Goal: Task Accomplishment & Management: Use online tool/utility

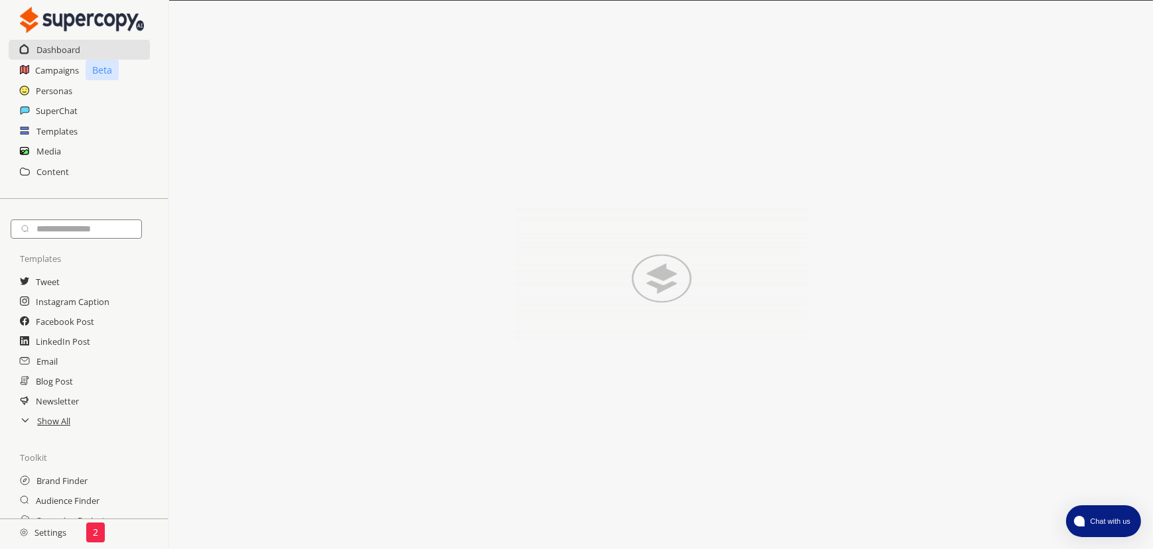
click at [90, 532] on div "2" at bounding box center [95, 533] width 19 height 20
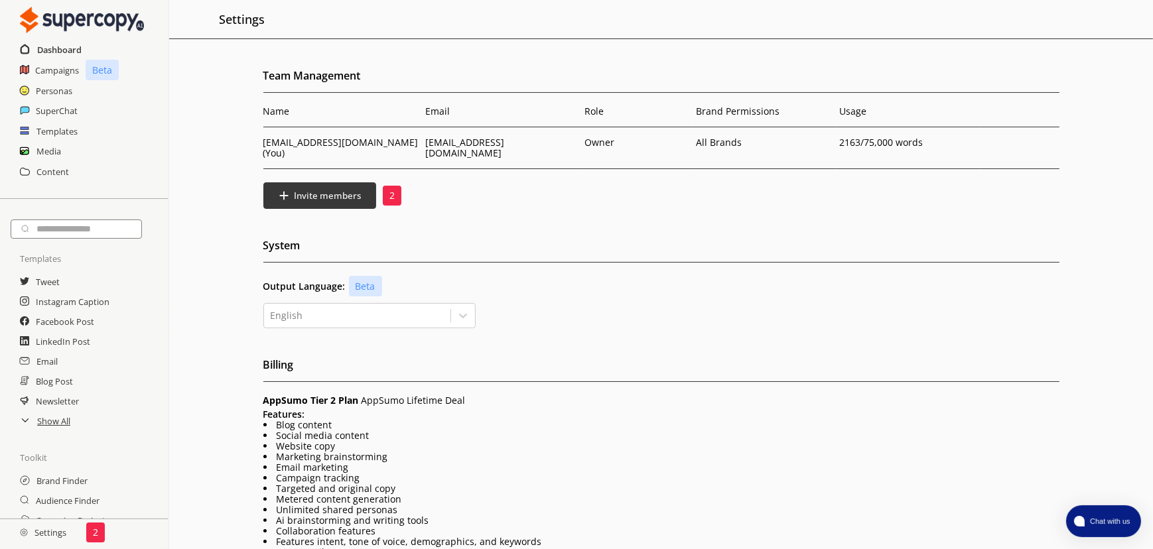
click at [71, 47] on h2 "Dashboard" at bounding box center [59, 50] width 44 height 20
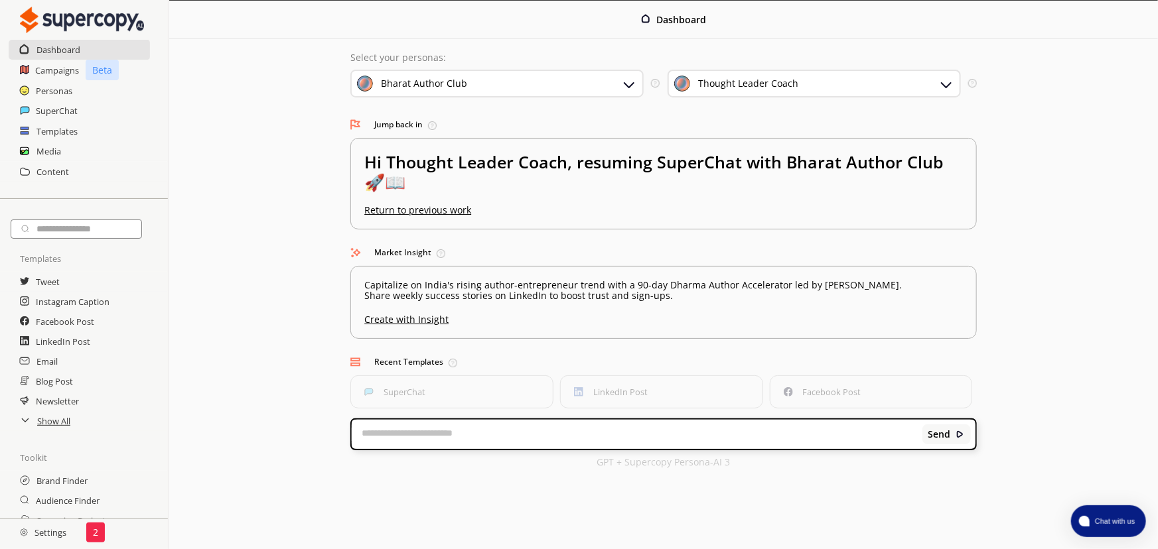
click at [750, 89] on div "Thought Leader Coach" at bounding box center [748, 83] width 100 height 11
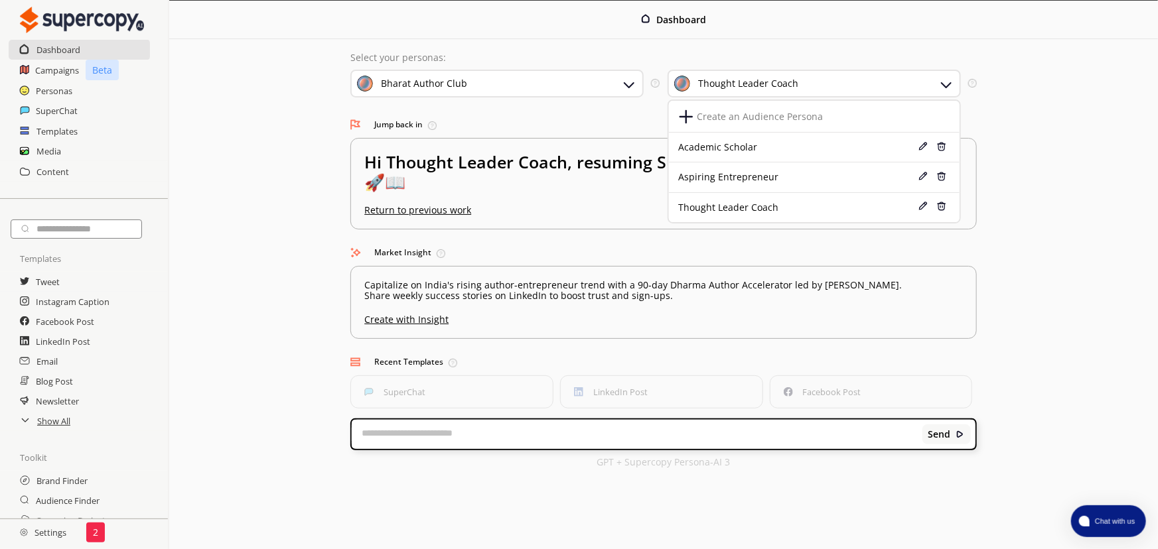
click at [603, 121] on h3 "Jump back in Quickly return to your last-used tool or feature." at bounding box center [663, 125] width 626 height 20
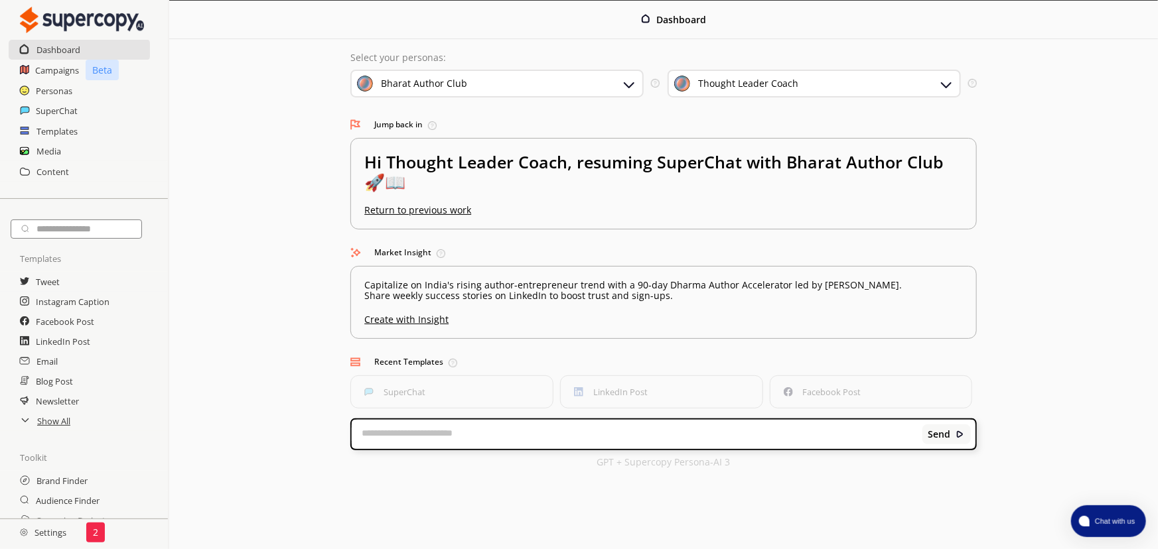
scroll to position [60, 0]
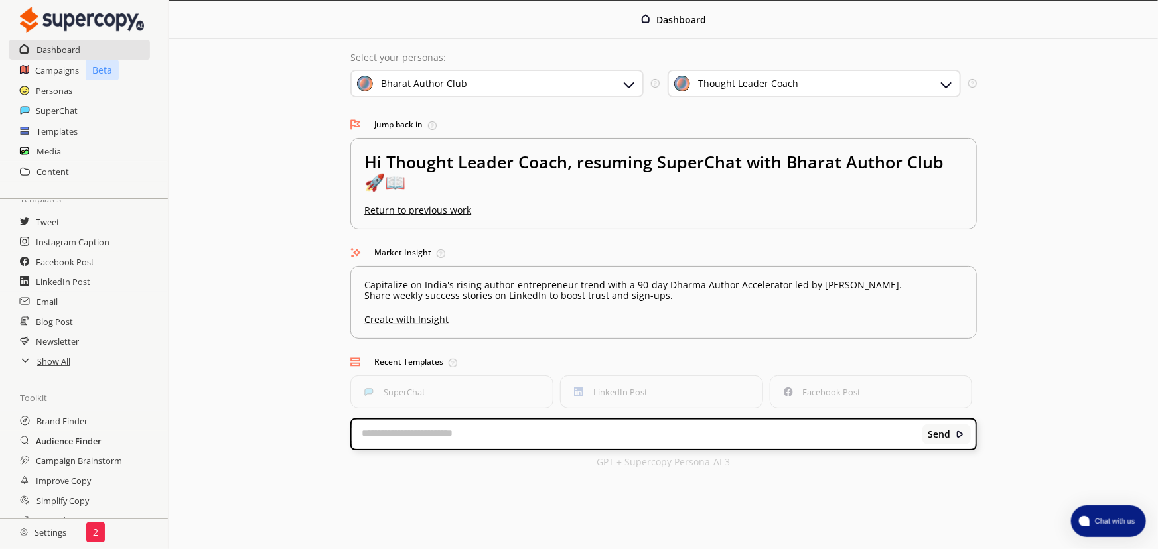
click at [88, 445] on h2 "Audience Finder" at bounding box center [69, 441] width 66 height 20
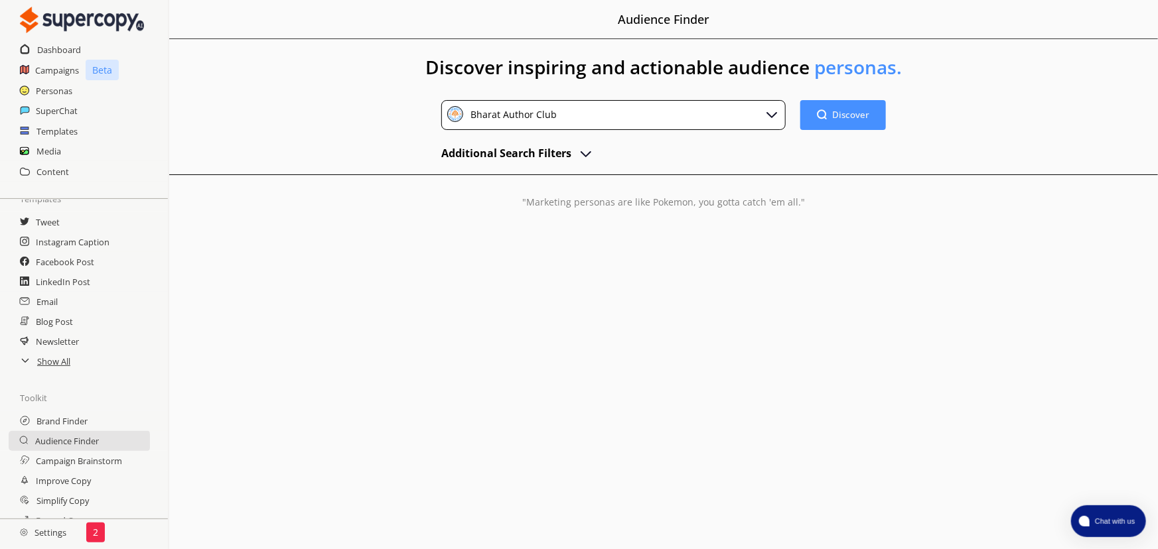
click at [586, 149] on img "advanced-inputs" at bounding box center [586, 153] width 16 height 16
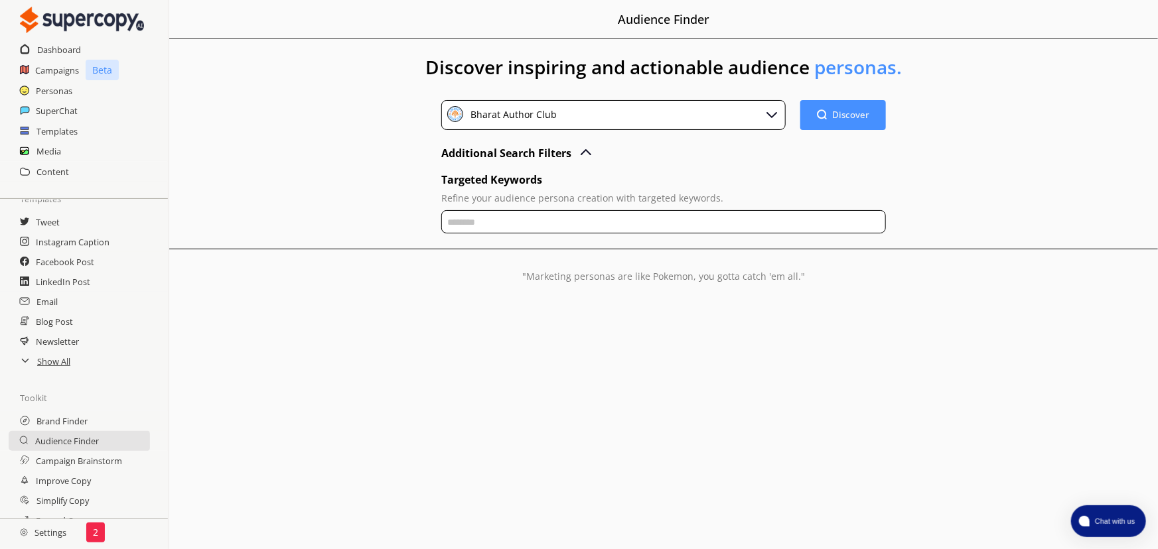
click at [555, 220] on input "text" at bounding box center [663, 221] width 445 height 23
click at [591, 186] on h2 "Targeted Keywords" at bounding box center [663, 180] width 445 height 20
click at [97, 464] on h2 "Campaign Brainstorm" at bounding box center [80, 461] width 89 height 20
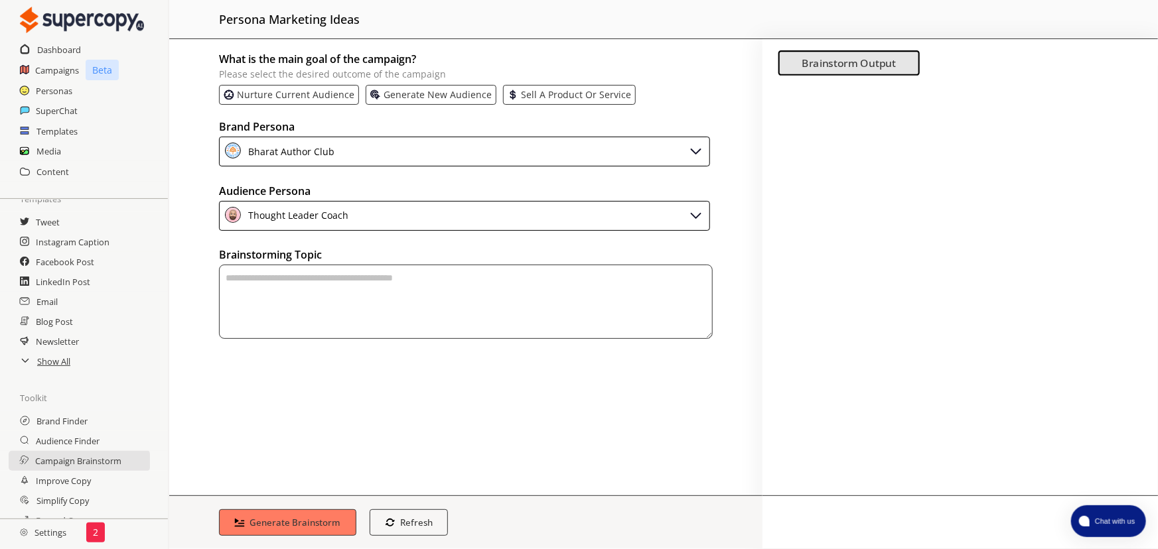
click at [386, 212] on div "Thought Leader Coach" at bounding box center [464, 216] width 491 height 30
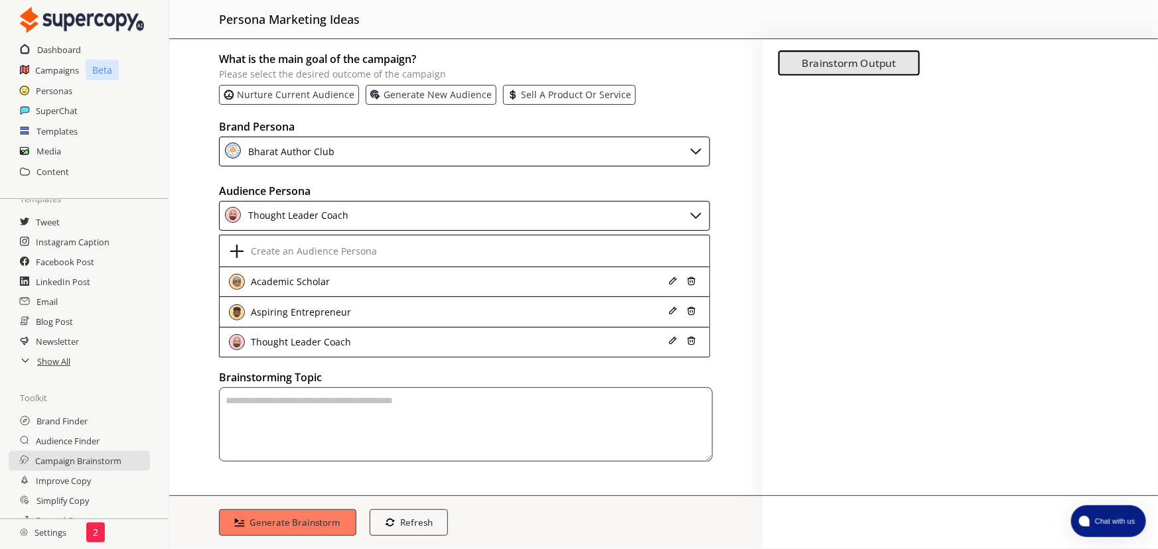
click at [386, 211] on div "Thought Leader Coach" at bounding box center [464, 216] width 491 height 30
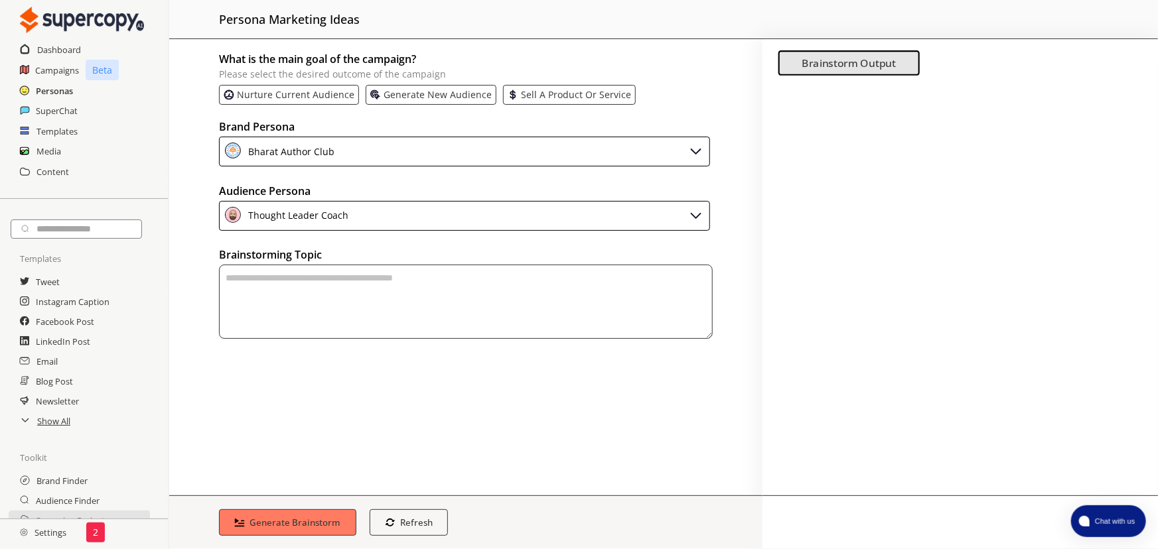
click at [53, 96] on h2 "Personas" at bounding box center [54, 91] width 37 height 20
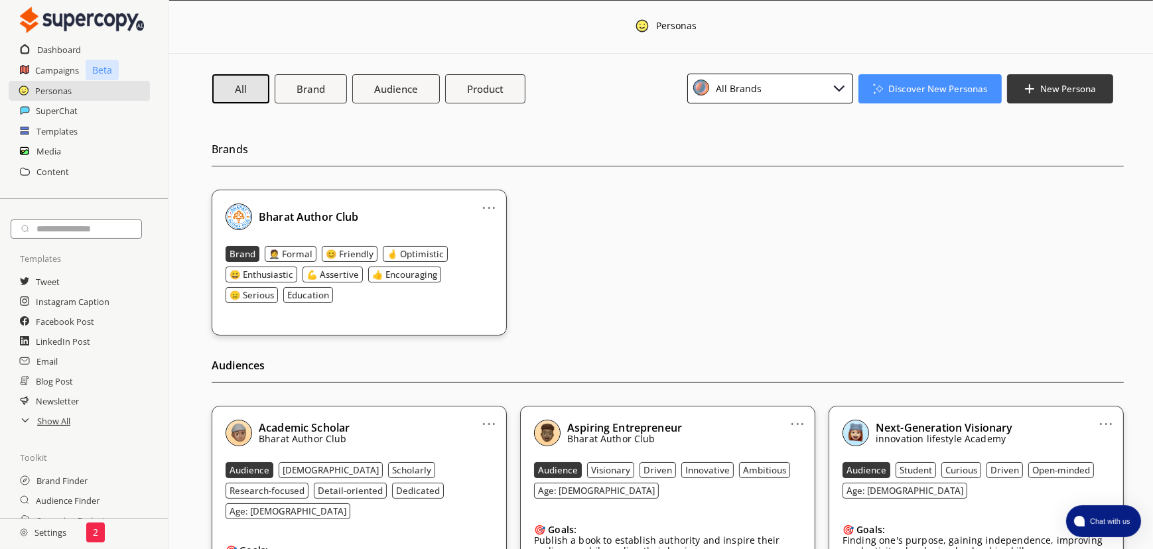
click at [842, 88] on img at bounding box center [839, 88] width 16 height 16
click at [928, 80] on button "Discover New Personas" at bounding box center [930, 88] width 151 height 31
click at [923, 147] on li "Audience Finder" at bounding box center [930, 144] width 143 height 24
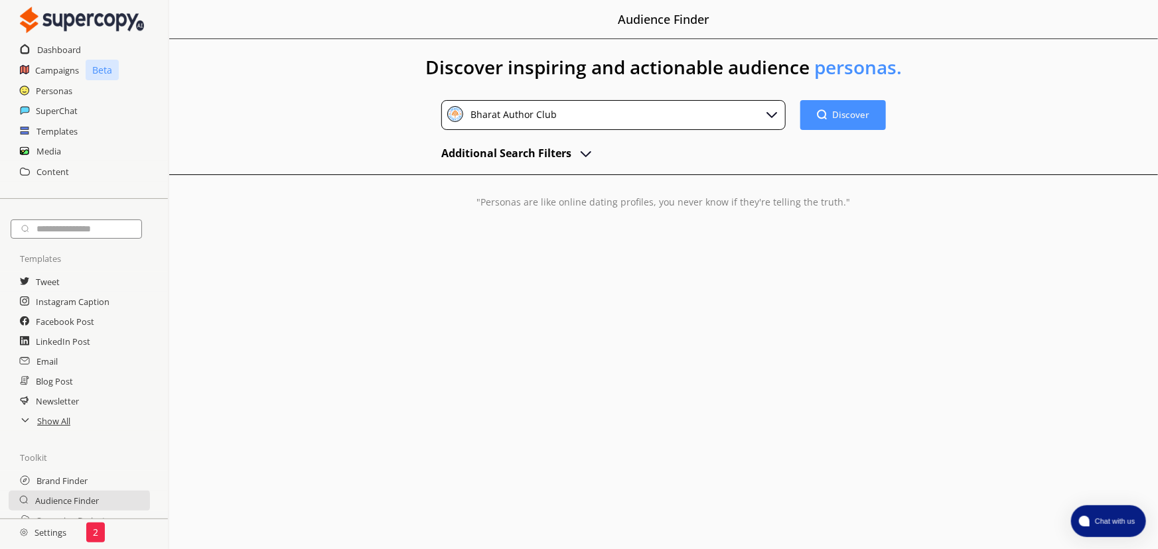
click at [573, 147] on button "Additional Search Filters" at bounding box center [517, 153] width 153 height 20
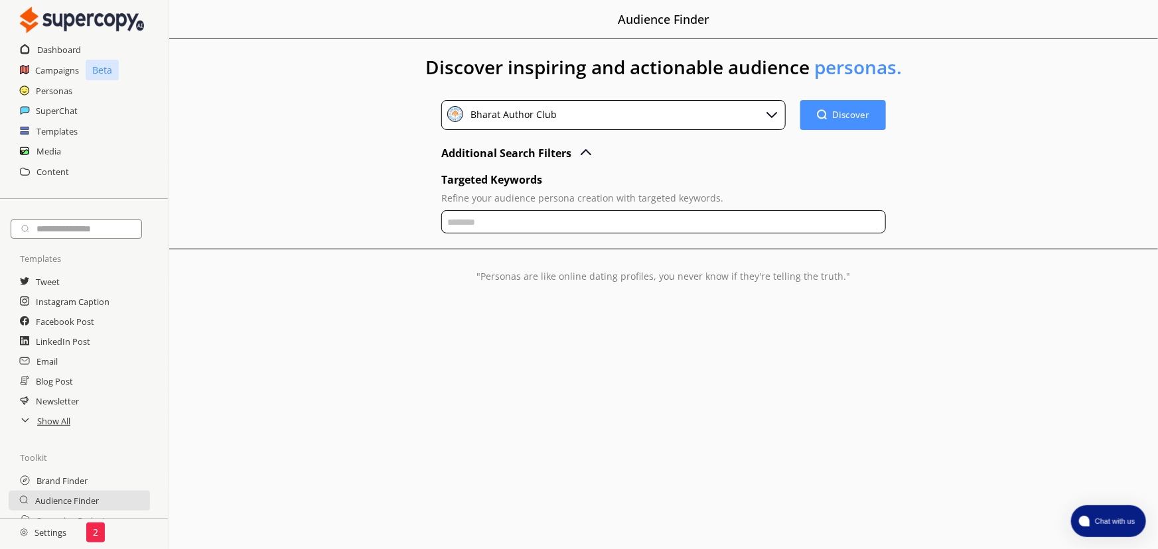
click at [571, 151] on h2 "Additional Search Filters" at bounding box center [506, 153] width 130 height 20
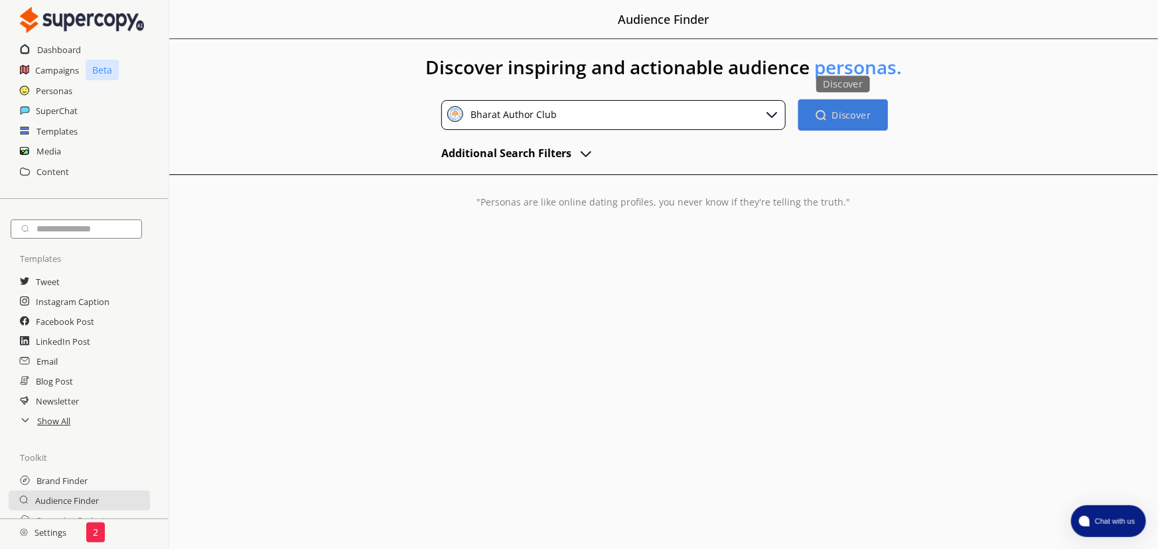
drag, startPoint x: 839, startPoint y: 105, endPoint x: 831, endPoint y: 106, distance: 8.7
click at [839, 105] on button "Discover Discover" at bounding box center [843, 115] width 90 height 31
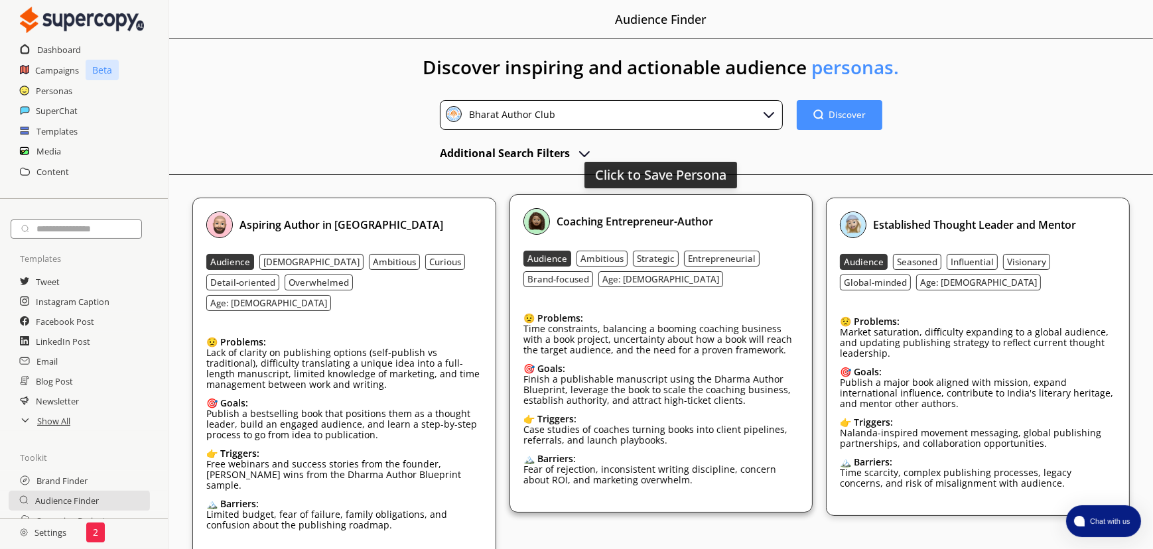
click at [621, 221] on b "Coaching Entrepreneur-Author" at bounding box center [635, 221] width 157 height 15
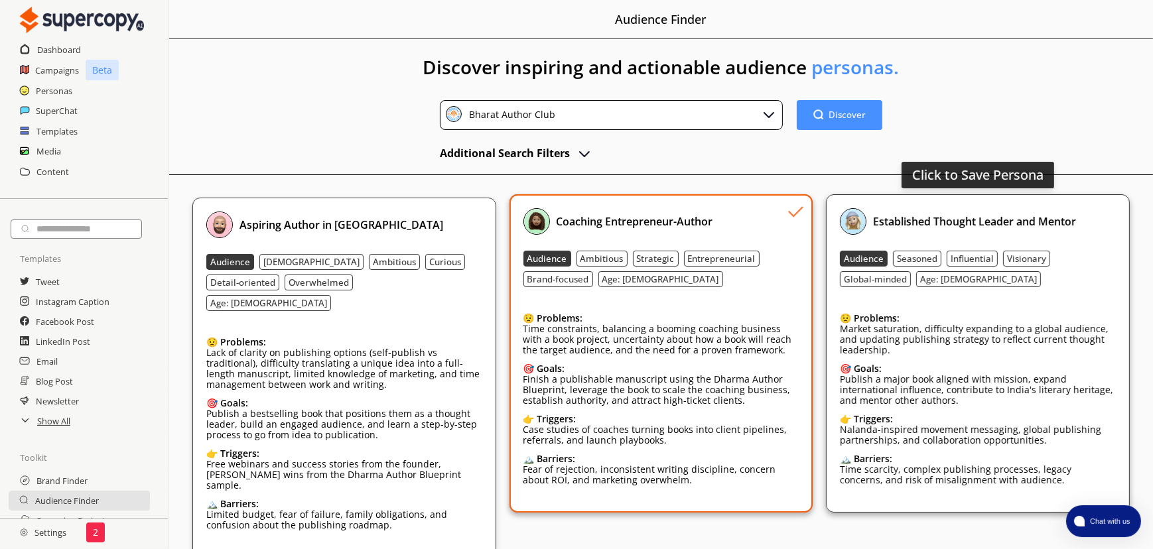
click at [966, 222] on b "Established Thought Leader and Mentor" at bounding box center [974, 221] width 203 height 15
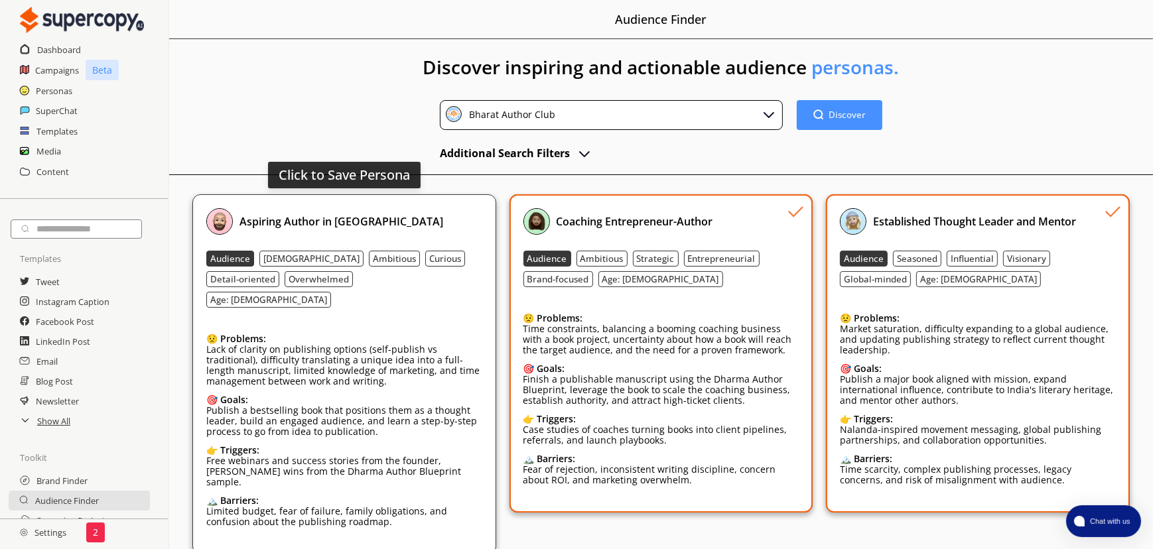
click at [405, 228] on div "Aspiring Author in [GEOGRAPHIC_DATA]" at bounding box center [344, 221] width 276 height 27
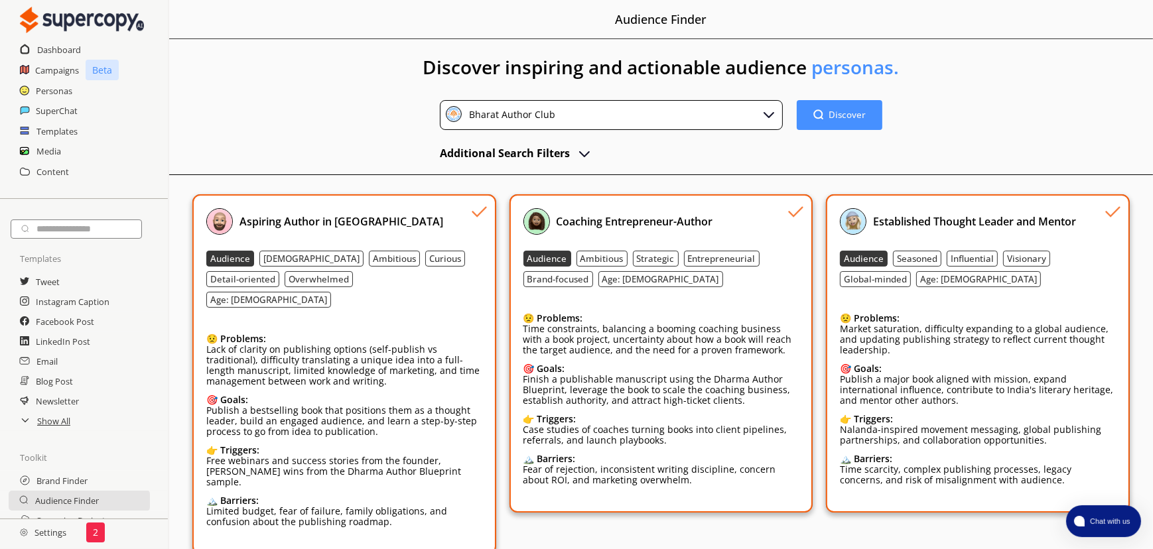
click at [711, 332] on p "Time constraints, balancing a booming coaching business with a book project, un…" at bounding box center [662, 340] width 276 height 32
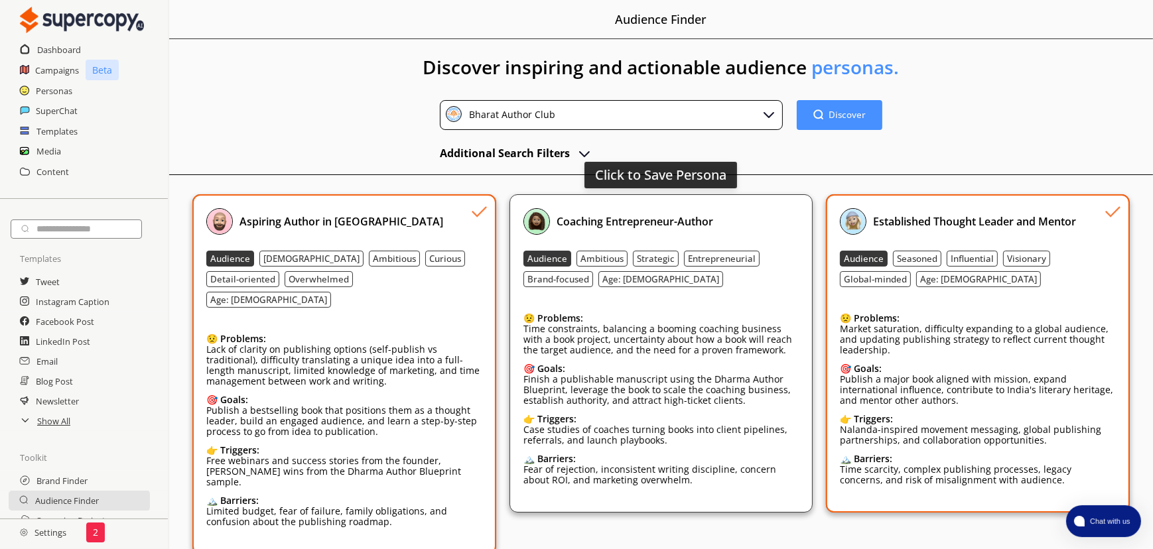
click at [604, 220] on b "Coaching Entrepreneur-Author" at bounding box center [635, 221] width 157 height 15
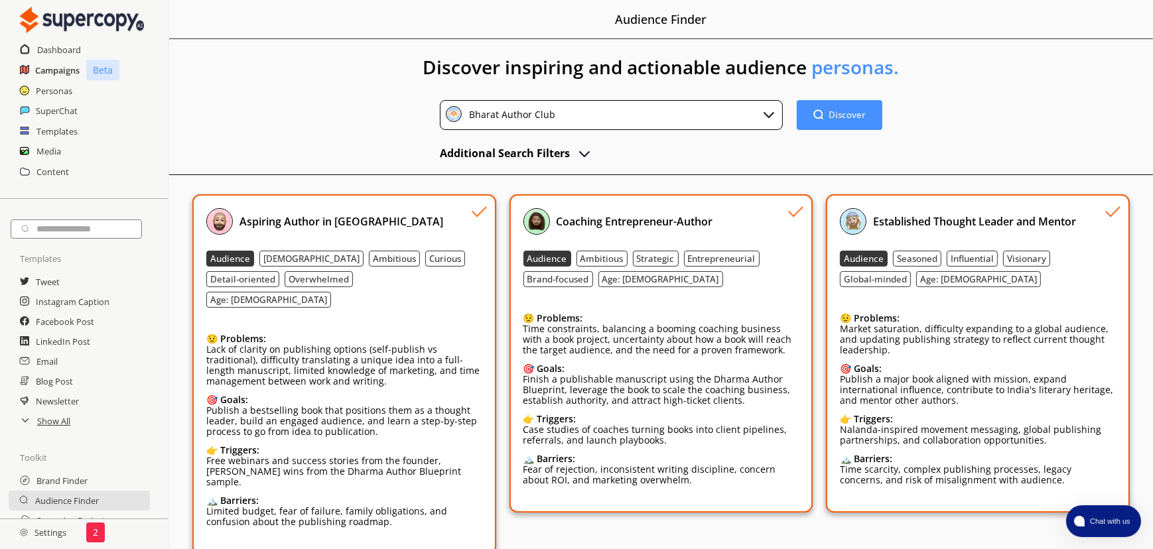
click at [56, 66] on h2 "Campaigns" at bounding box center [57, 70] width 44 height 20
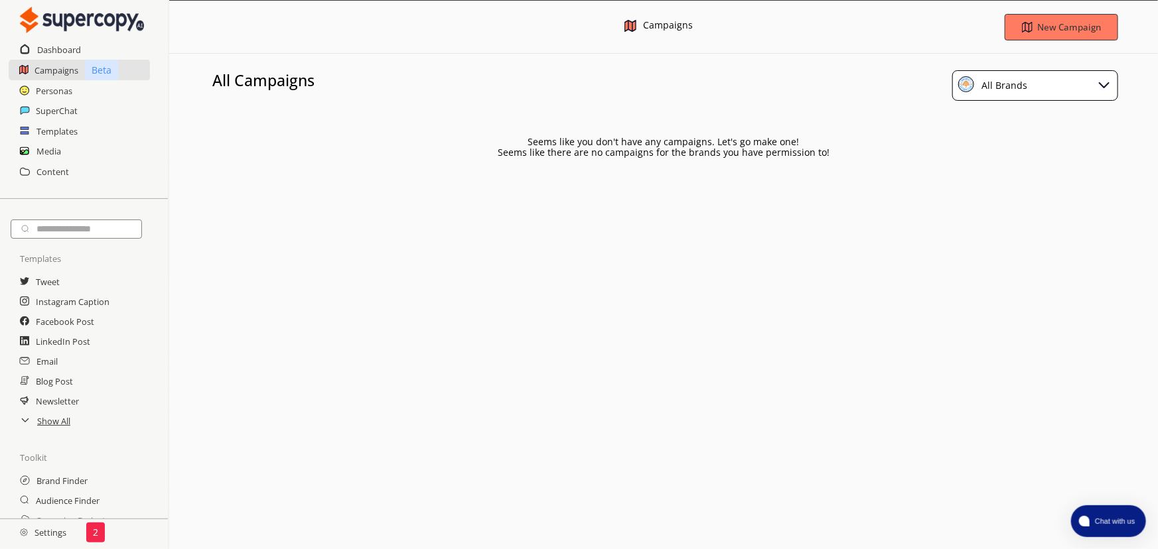
click at [1061, 86] on div "All Brands" at bounding box center [1035, 85] width 166 height 31
click at [1037, 147] on div "Bharat Author Club" at bounding box center [1026, 146] width 90 height 11
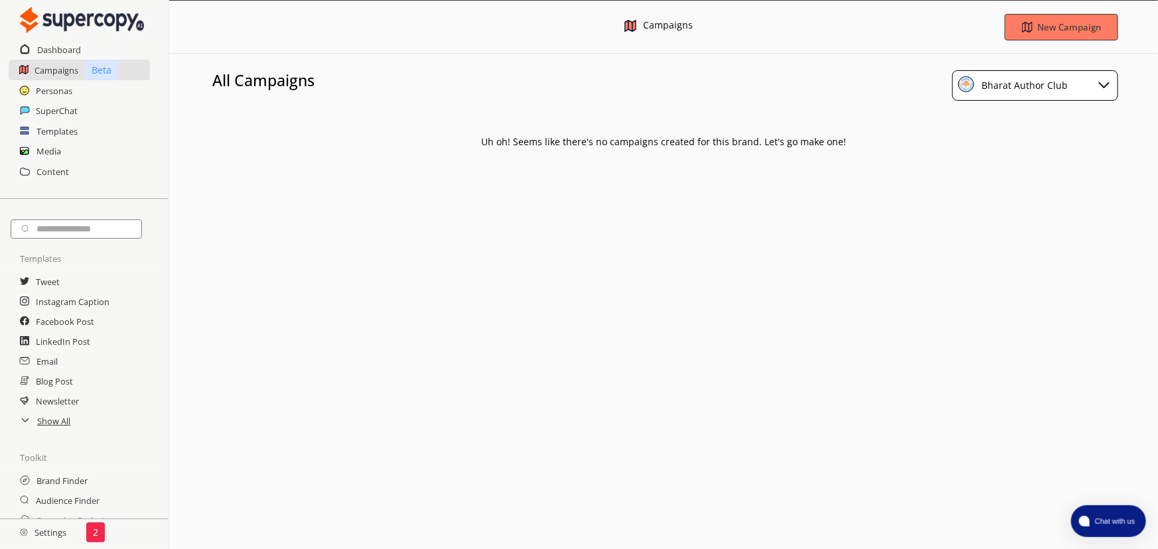
click at [608, 140] on p "Uh oh! Seems like there's no campaigns created for this brand. Let's go make on…" at bounding box center [663, 142] width 365 height 11
click at [1049, 19] on button "New Campaign" at bounding box center [1060, 27] width 119 height 28
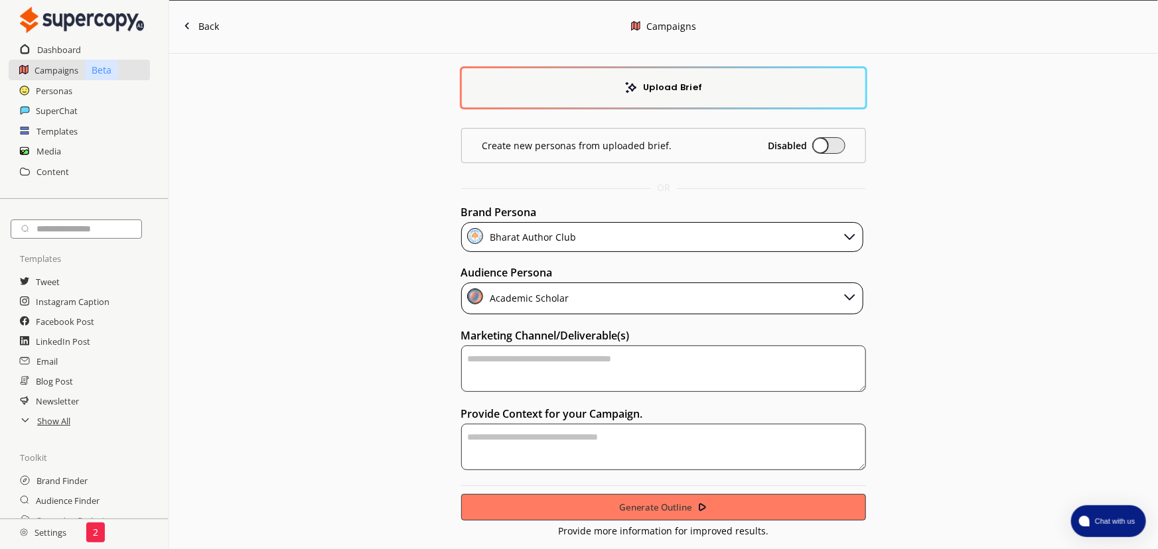
click at [690, 86] on b "Upload Brief" at bounding box center [673, 87] width 59 height 15
click at [654, 295] on div "Academic Scholar" at bounding box center [662, 299] width 403 height 32
click at [372, 291] on div "Upload Brief Create new personas from uploaded brief. Disabled OR Brand Persona…" at bounding box center [663, 295] width 989 height 483
click at [642, 238] on div "Bharat Author Club" at bounding box center [662, 237] width 403 height 30
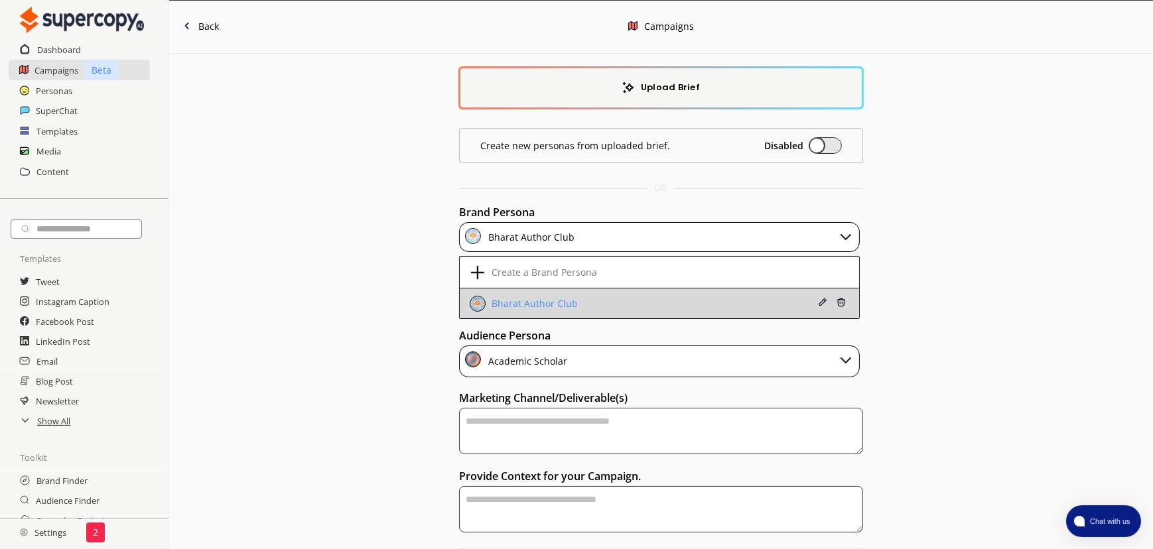
click at [593, 299] on div "Bharat Author Club" at bounding box center [626, 304] width 312 height 16
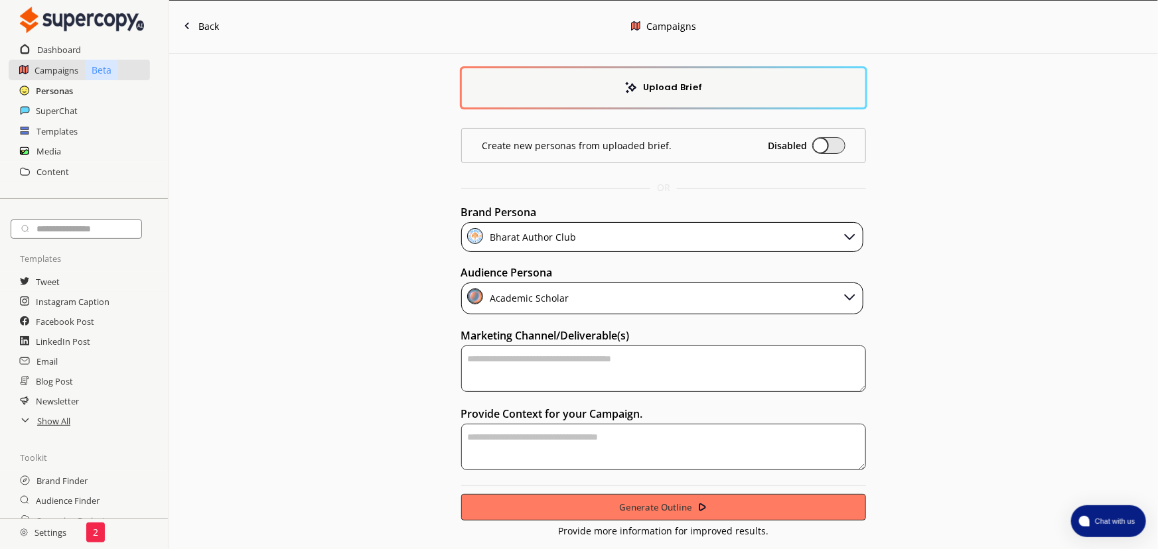
click at [66, 89] on h2 "Personas" at bounding box center [54, 91] width 37 height 20
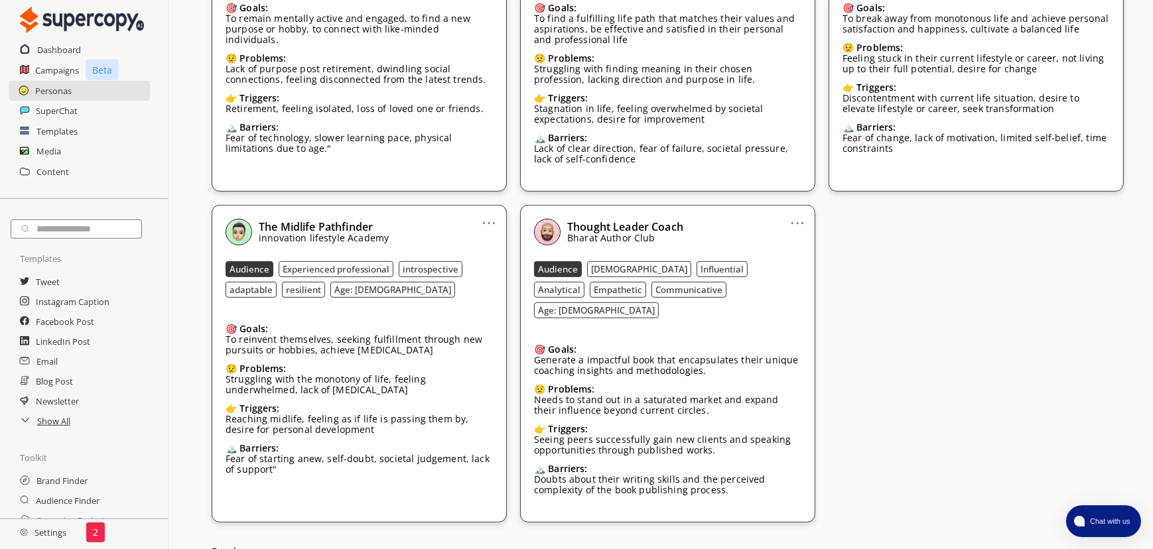
scroll to position [679, 0]
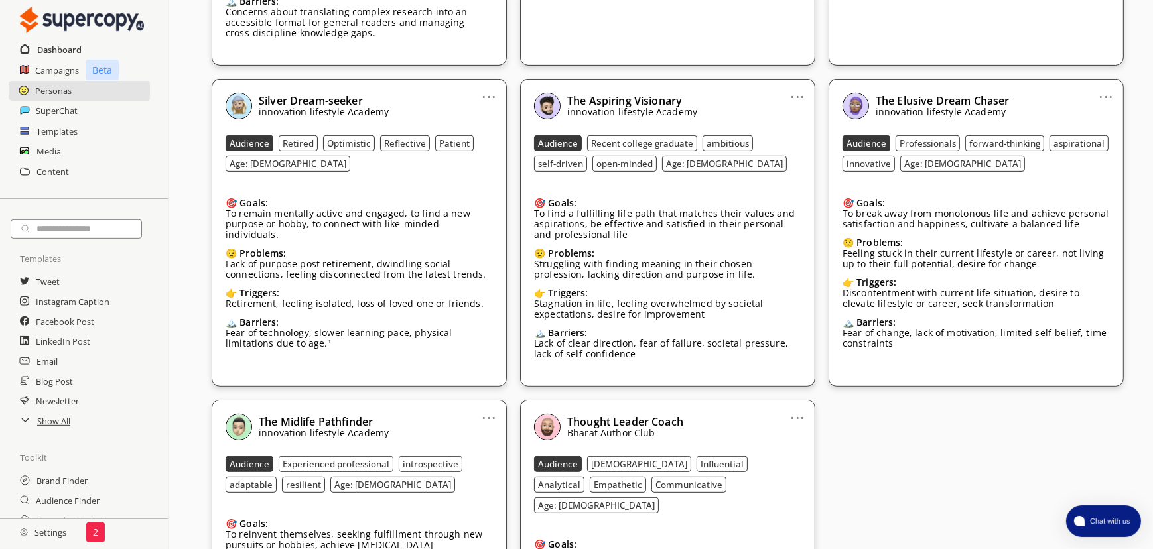
click at [57, 50] on h2 "Dashboard" at bounding box center [59, 50] width 44 height 20
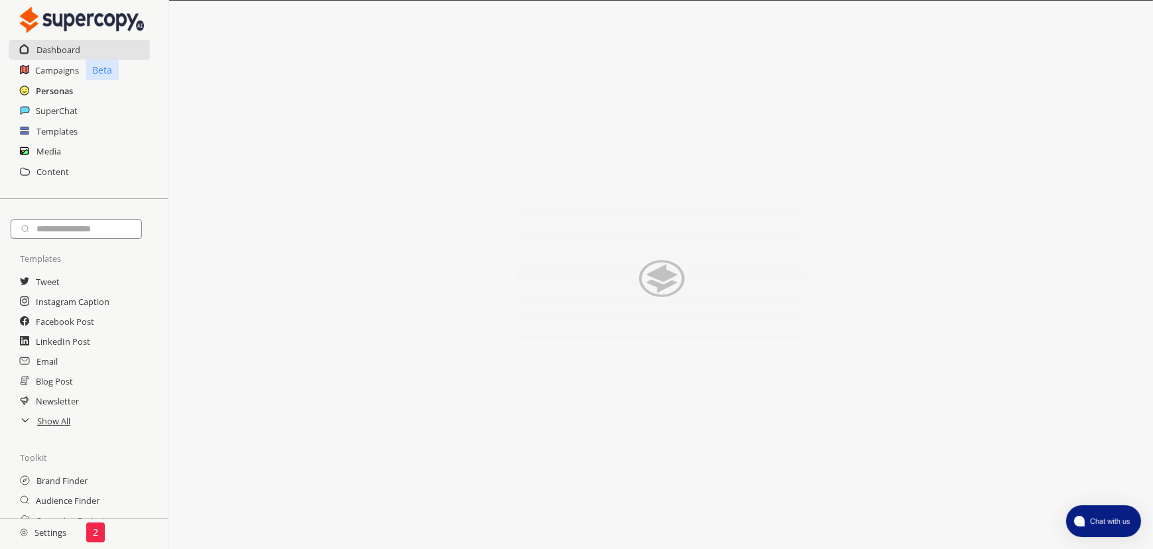
click at [66, 95] on h2 "Personas" at bounding box center [54, 91] width 37 height 20
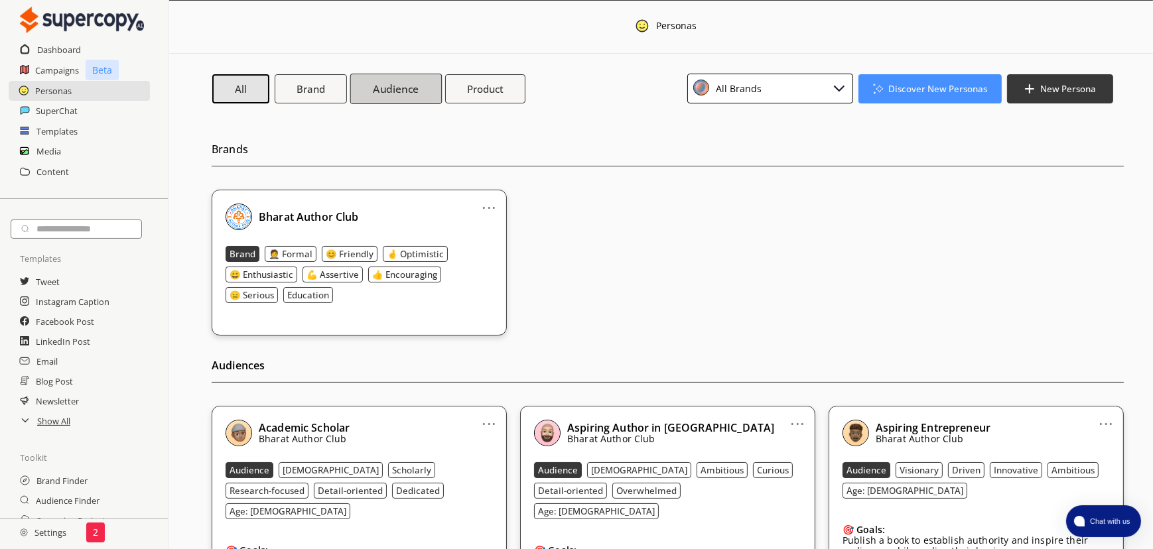
click at [382, 95] on b "Audience" at bounding box center [396, 89] width 46 height 14
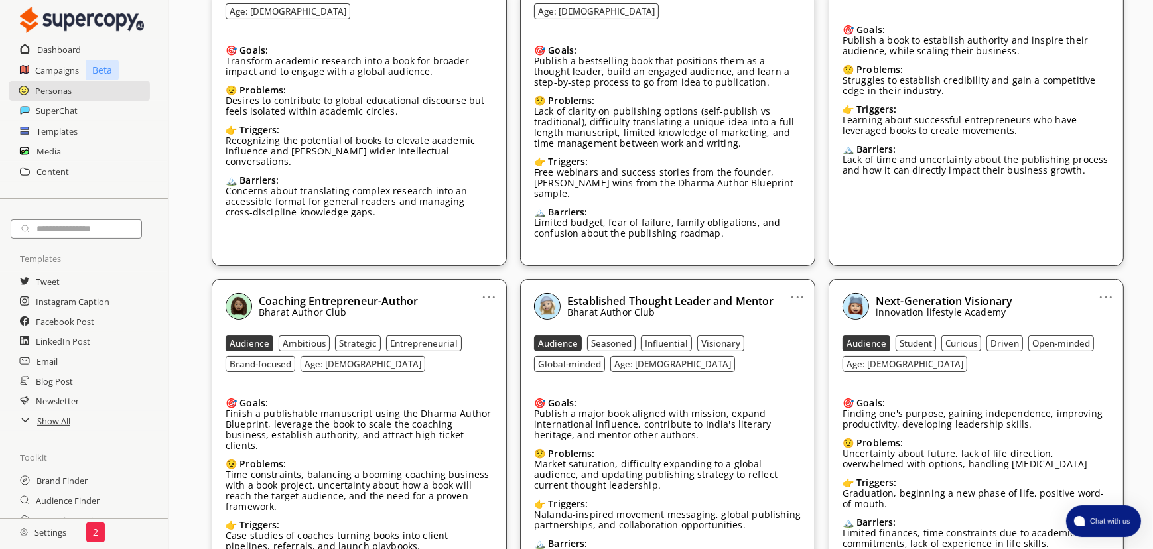
scroll to position [224, 0]
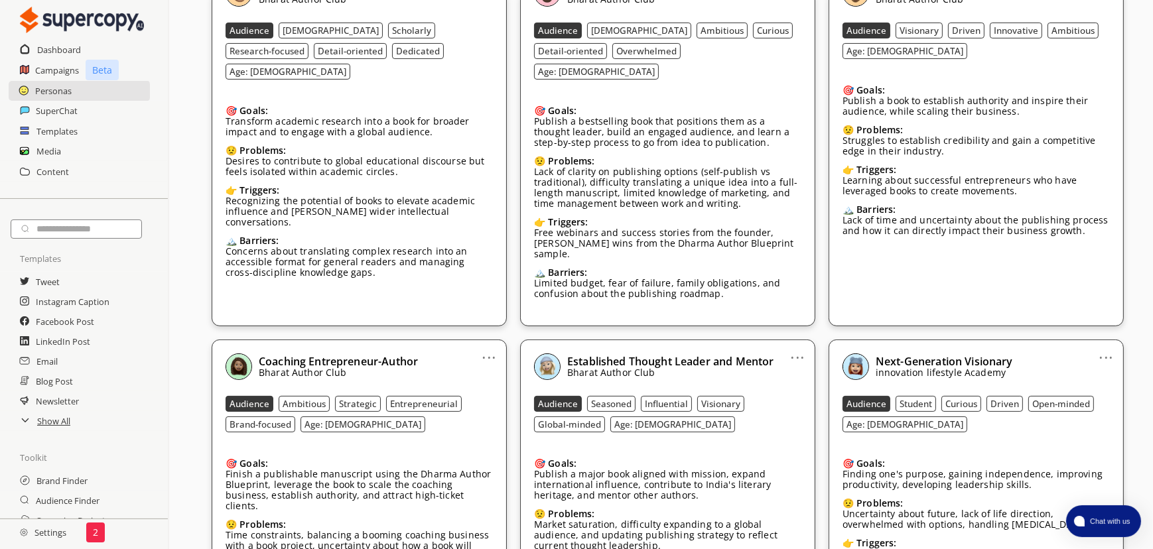
click at [490, 347] on link "..." at bounding box center [489, 352] width 14 height 11
click at [66, 70] on h2 "Campaigns" at bounding box center [57, 70] width 44 height 20
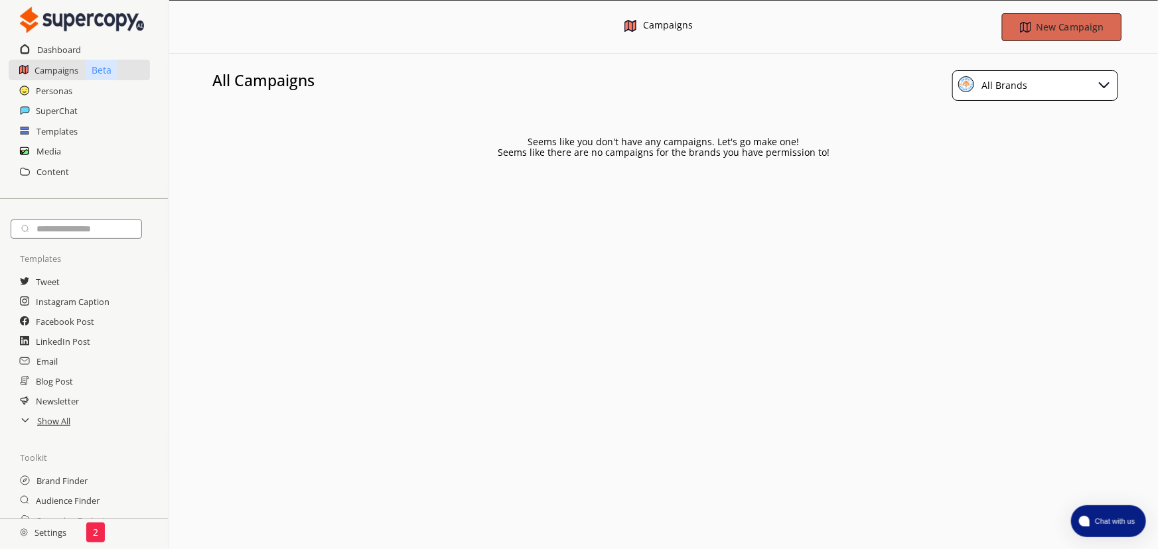
click at [1068, 23] on b "New Campaign" at bounding box center [1069, 27] width 67 height 13
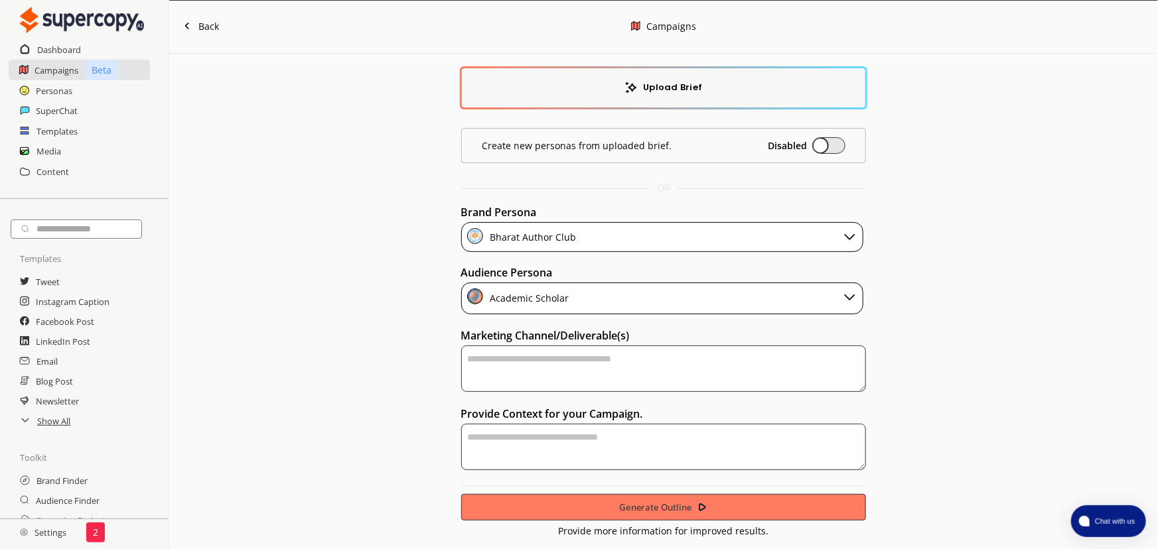
click at [617, 242] on div "Bharat Author Club" at bounding box center [662, 237] width 403 height 30
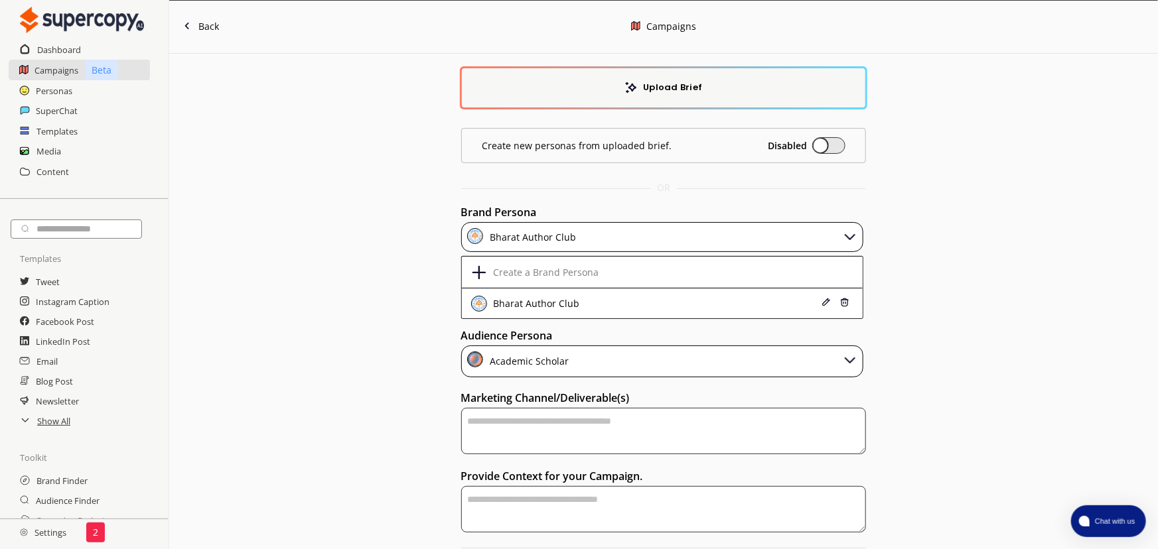
click at [310, 223] on div "Upload Brief Create new personas from uploaded brief. Disabled OR Brand Persona…" at bounding box center [663, 326] width 989 height 545
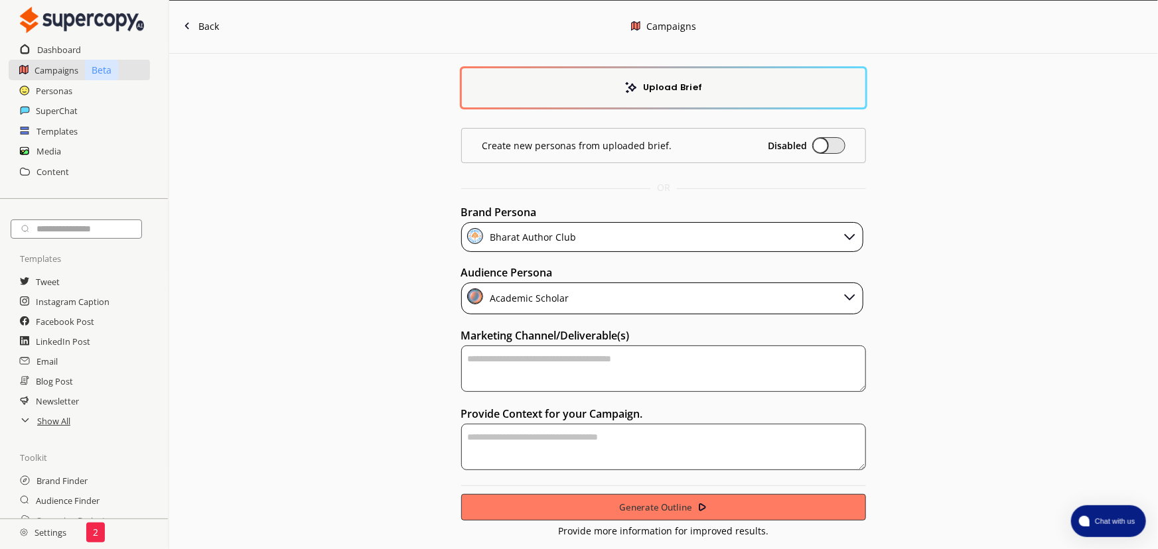
click at [583, 285] on div "Academic Scholar" at bounding box center [662, 299] width 403 height 32
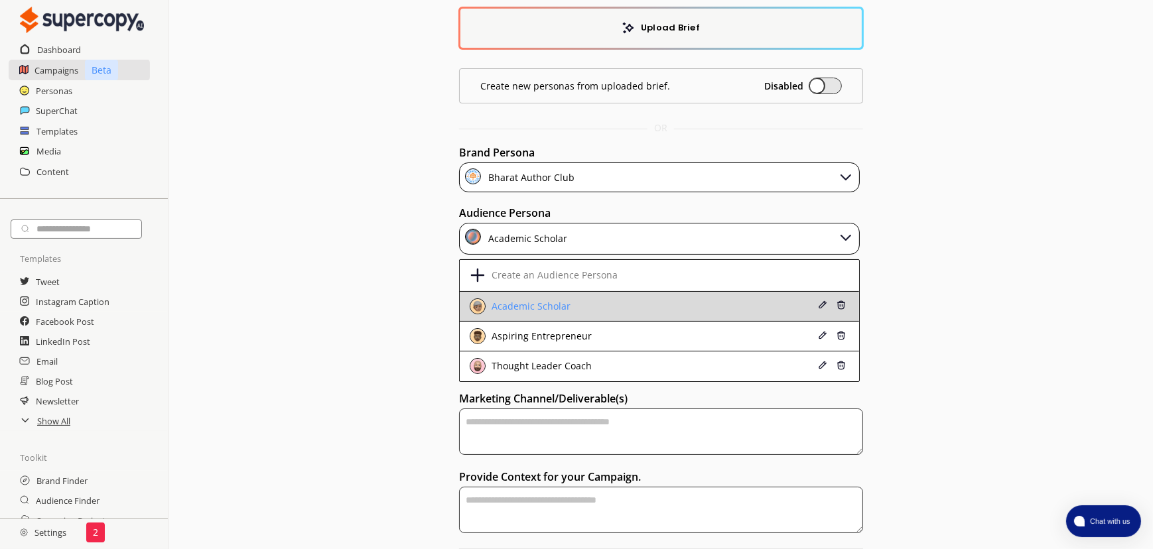
scroll to position [112, 0]
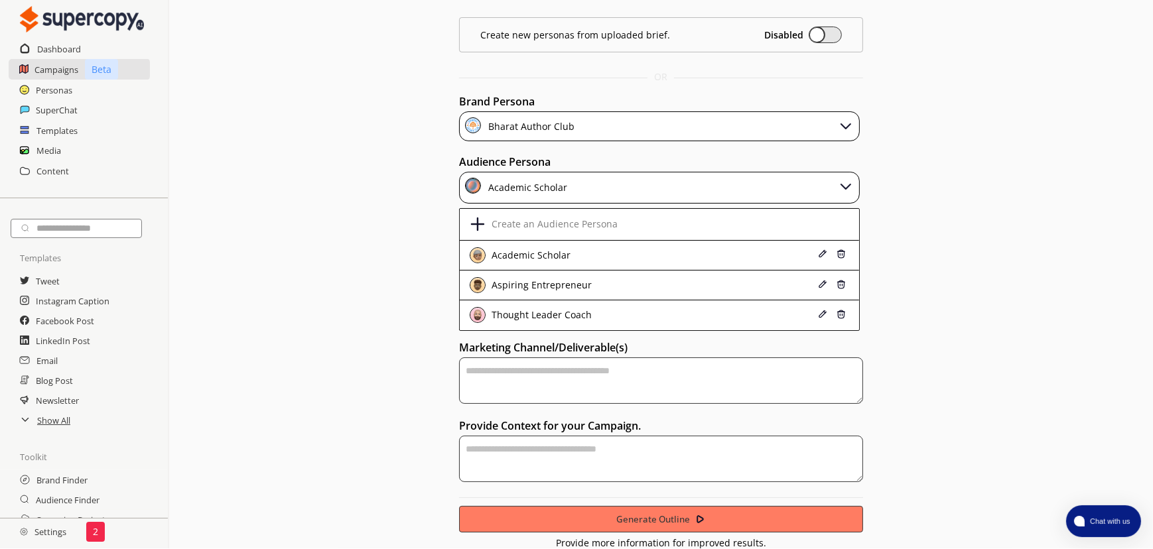
click at [747, 181] on div "Academic Scholar" at bounding box center [659, 188] width 401 height 32
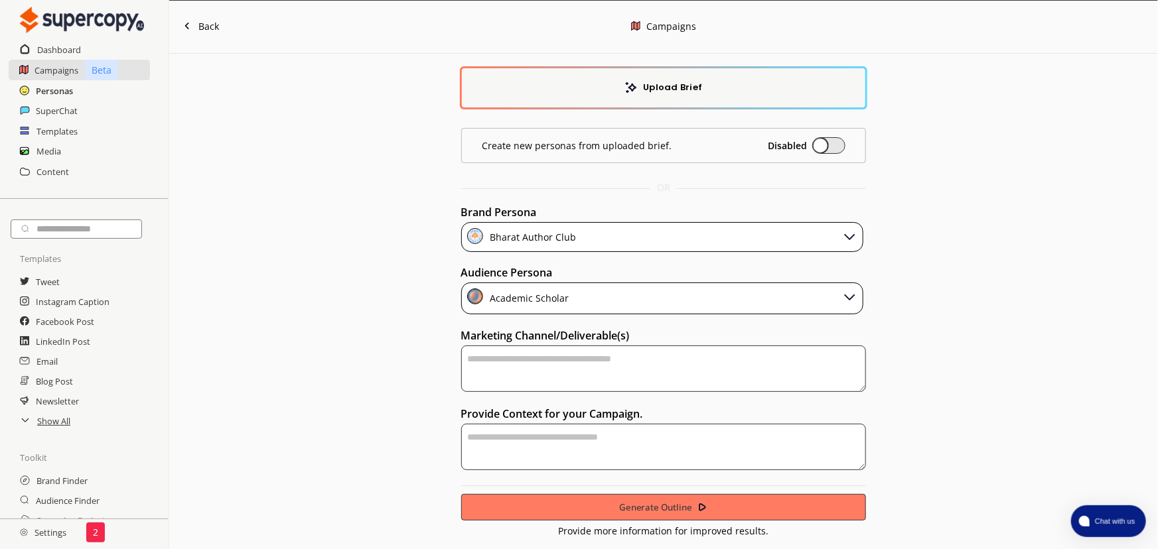
click at [60, 96] on h2 "Personas" at bounding box center [54, 91] width 37 height 20
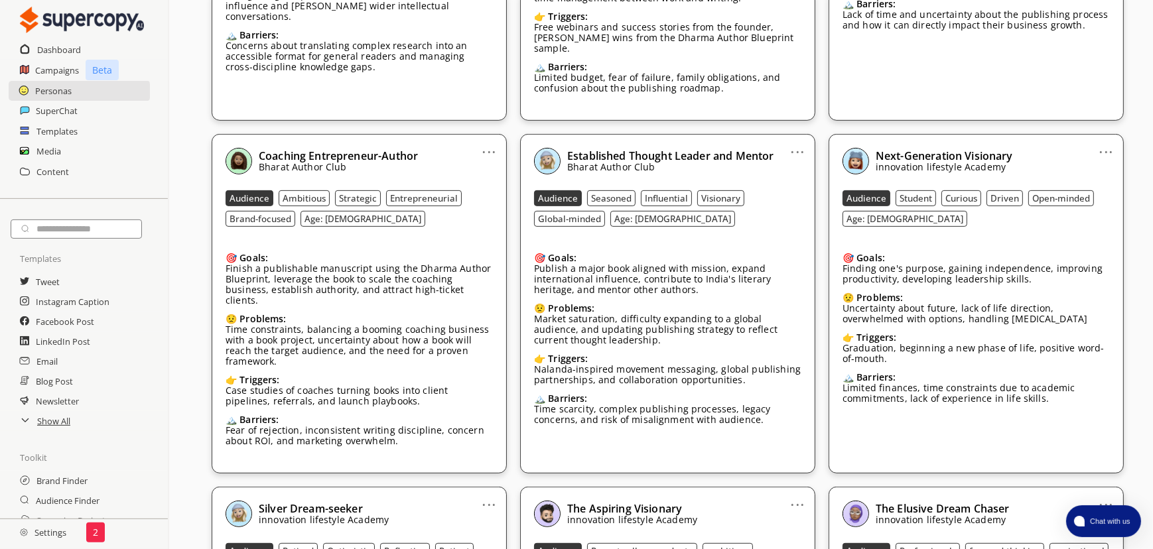
scroll to position [723, 0]
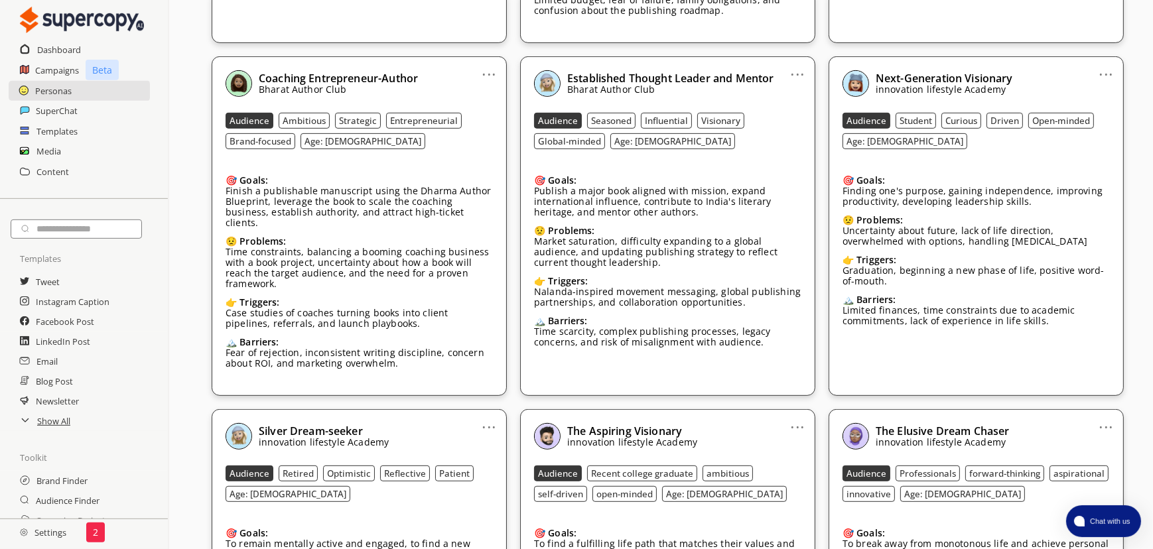
click at [490, 64] on link "..." at bounding box center [489, 69] width 14 height 11
click at [198, 113] on div "All Brand Audience Product All Brands Discover New Personas New Persona Brands …" at bounding box center [661, 253] width 984 height 1844
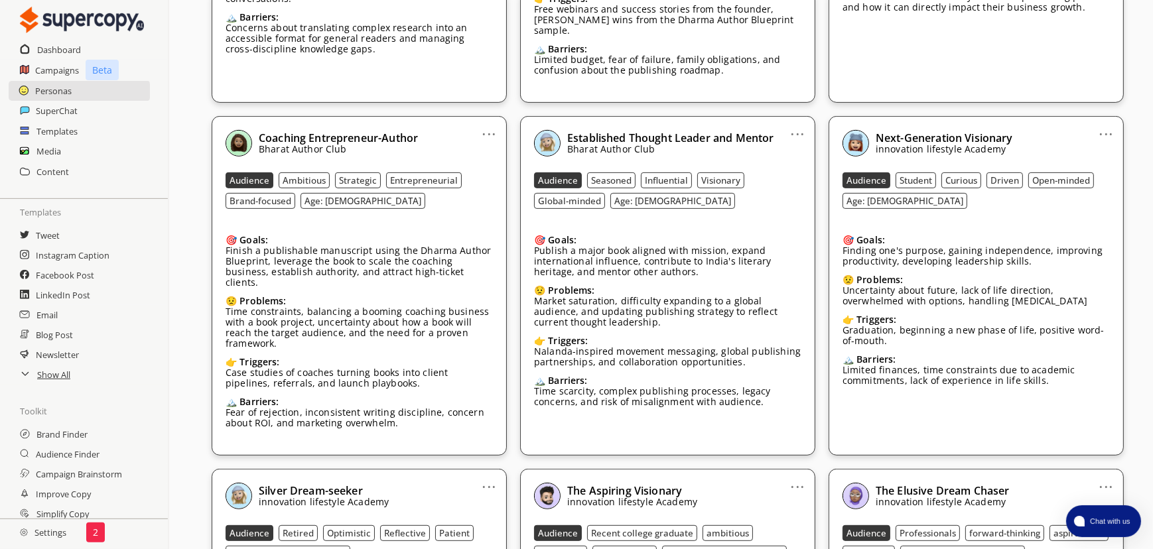
scroll to position [133, 0]
click at [85, 388] on h2 "Campaign Brainstorm" at bounding box center [80, 390] width 89 height 20
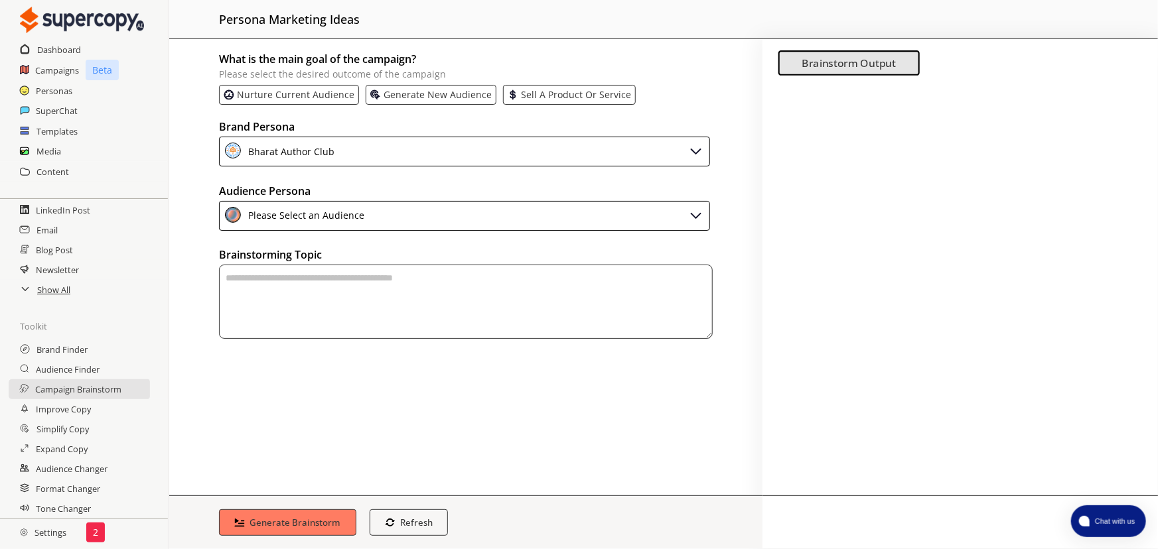
click at [395, 206] on div "Please Select an Audience" at bounding box center [464, 216] width 491 height 30
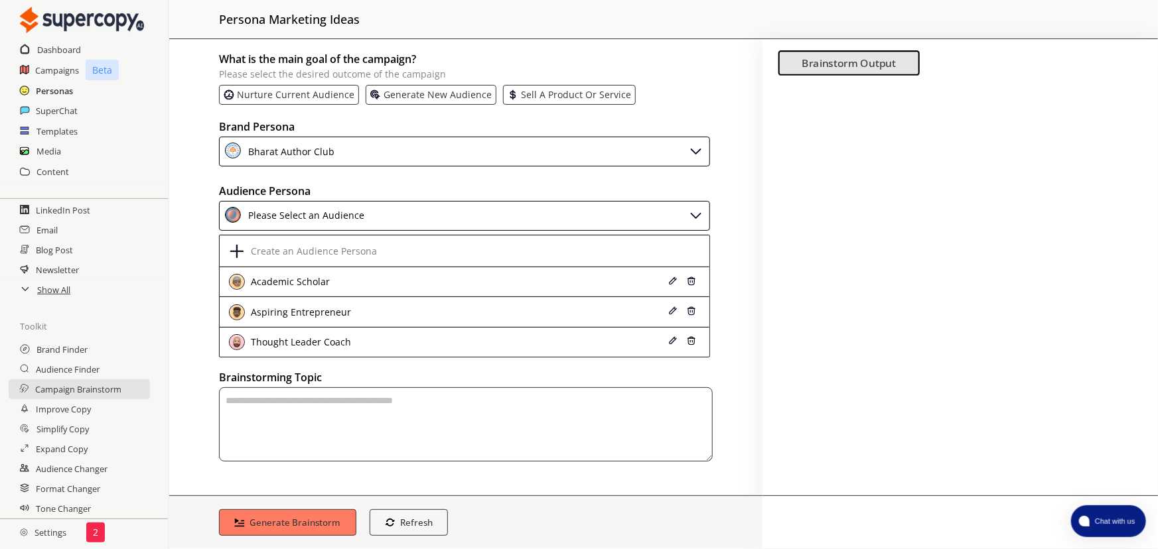
click at [67, 92] on h2 "Personas" at bounding box center [54, 91] width 37 height 20
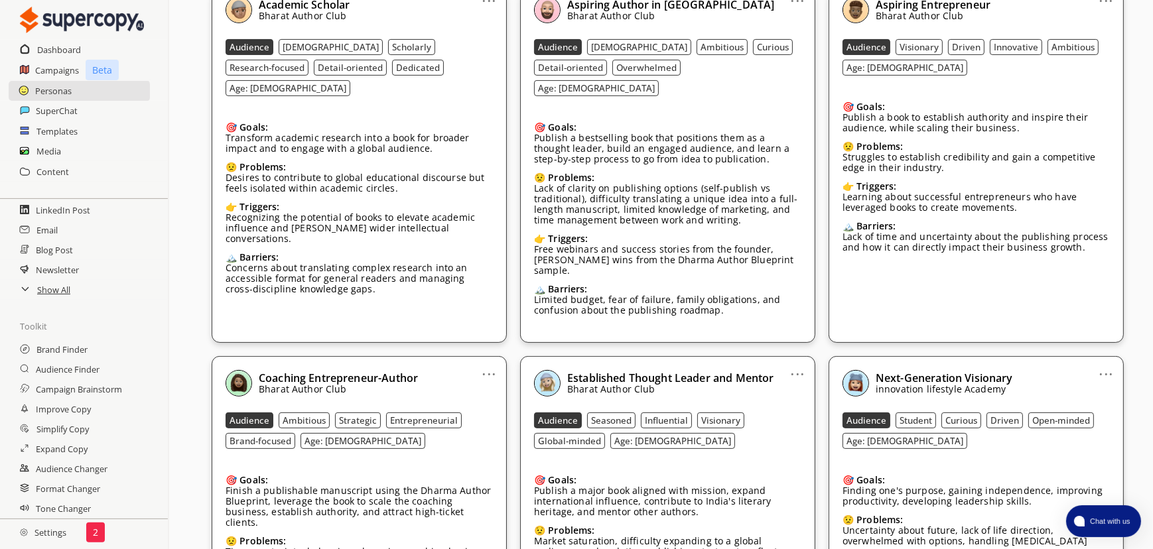
scroll to position [543, 0]
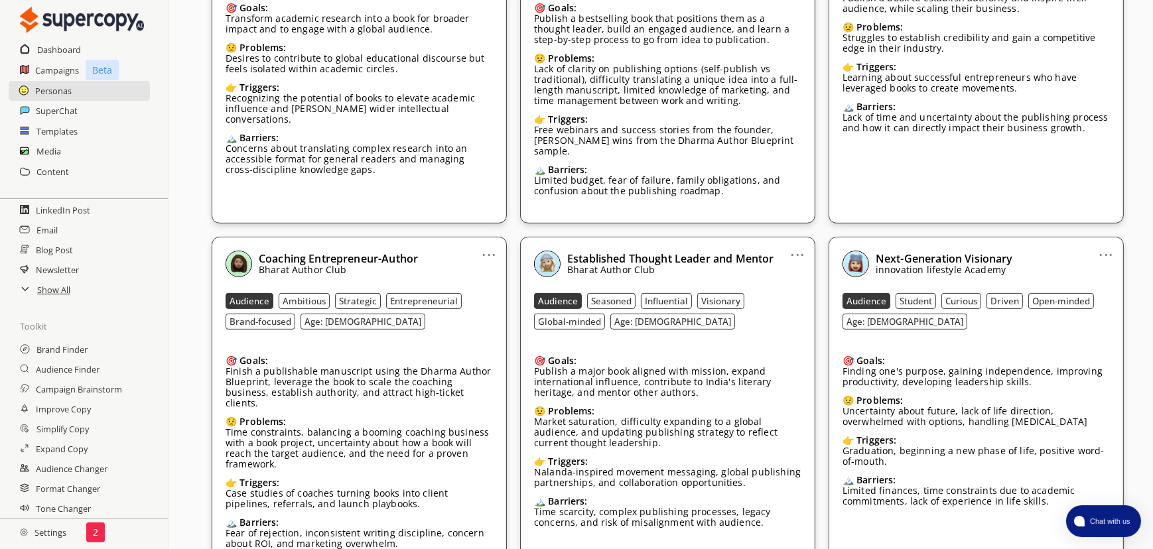
click at [386, 251] on b "Coaching Entrepreneur-Author" at bounding box center [338, 258] width 159 height 15
click at [482, 251] on div "Coaching Entrepreneur-Author Bharat Author Club" at bounding box center [359, 264] width 267 height 27
click at [488, 244] on link "..." at bounding box center [489, 249] width 14 height 11
click at [438, 198] on div "... Academic Scholar Bharat Author Club Audience Male Scholarly Research-focuse…" at bounding box center [668, 546] width 912 height 1366
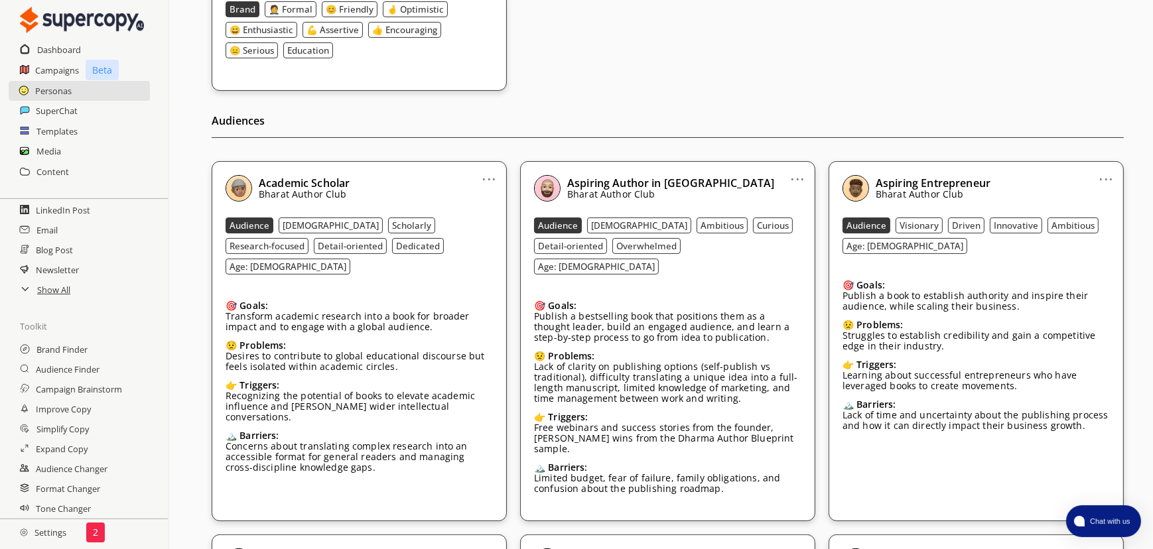
scroll to position [241, 0]
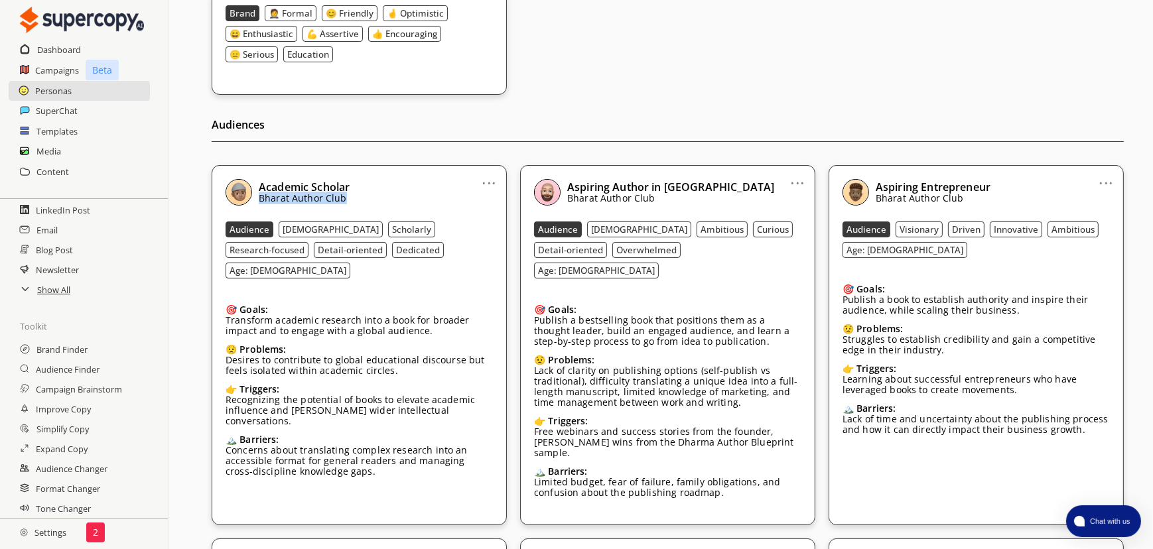
drag, startPoint x: 409, startPoint y: 175, endPoint x: 480, endPoint y: 211, distance: 79.8
click at [480, 211] on div "... Academic Scholar Bharat Author Club Audience Male Scholarly Research-focuse…" at bounding box center [359, 345] width 295 height 360
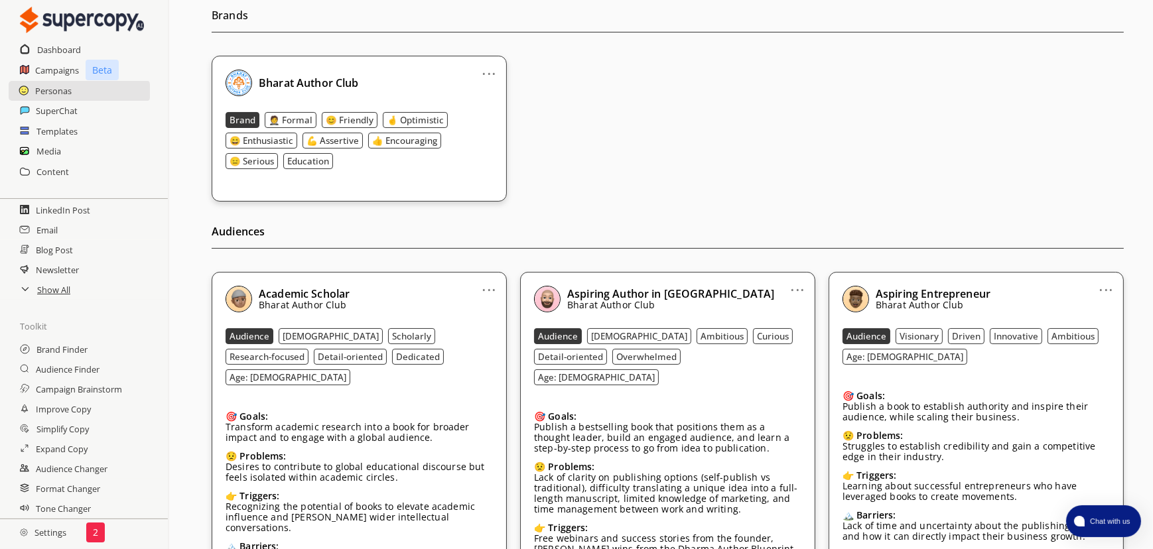
scroll to position [0, 0]
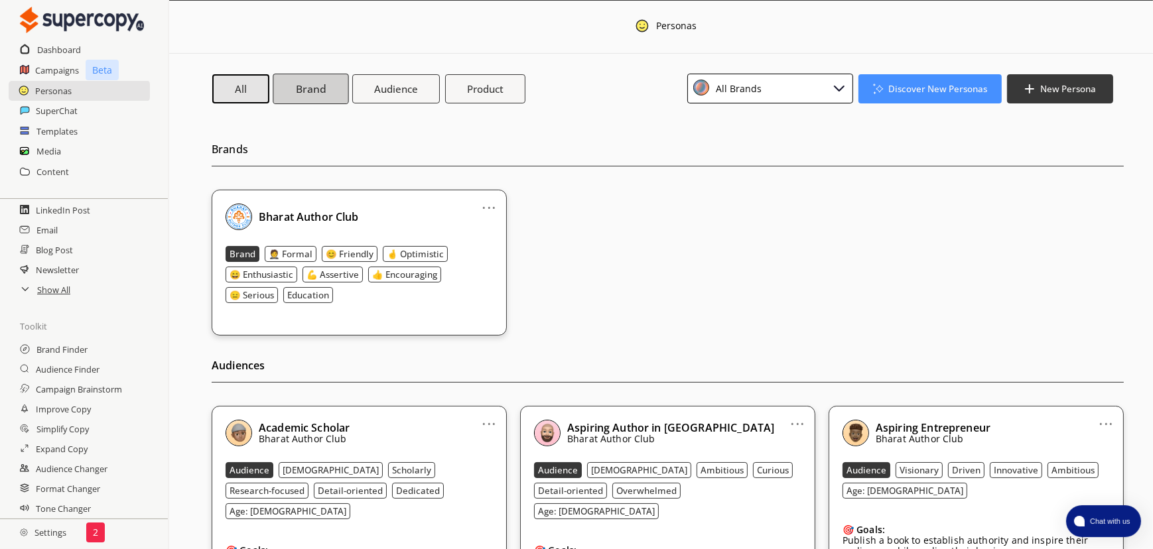
click at [336, 93] on button "Brand" at bounding box center [311, 88] width 76 height 31
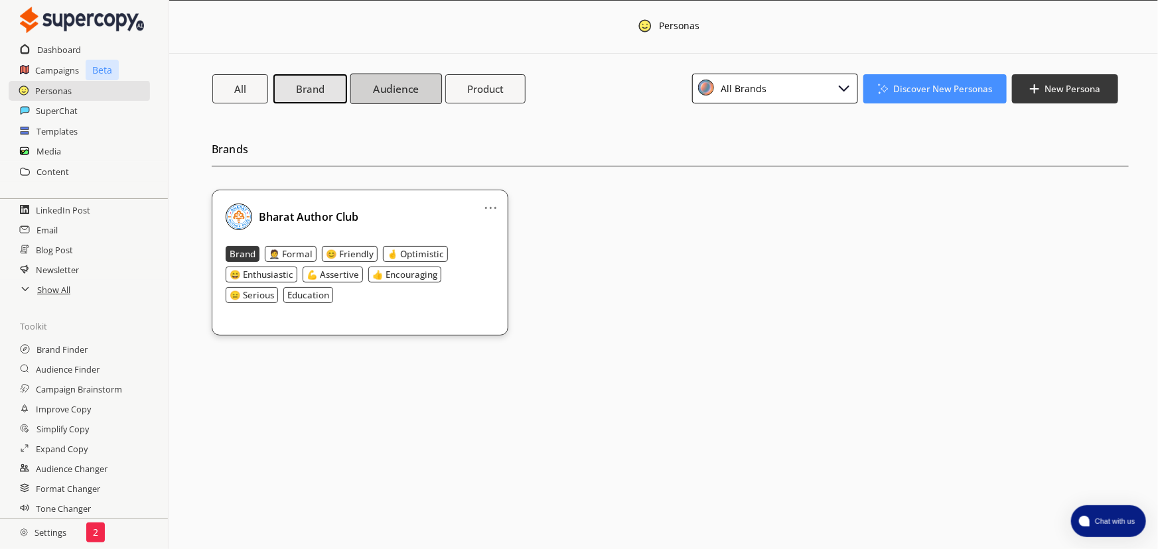
click at [378, 96] on b "Audience" at bounding box center [396, 89] width 46 height 14
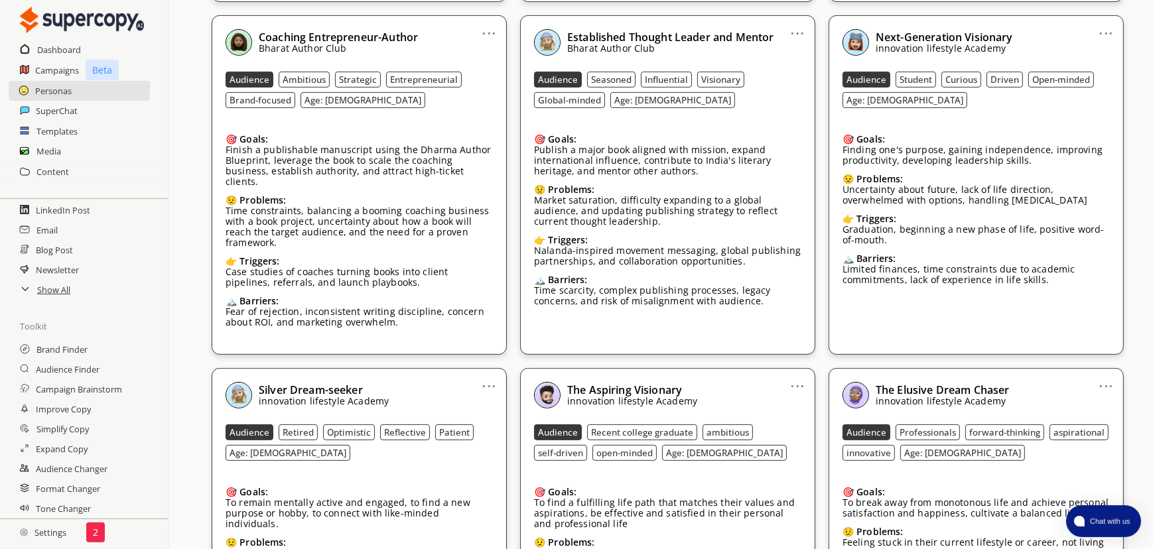
scroll to position [543, 0]
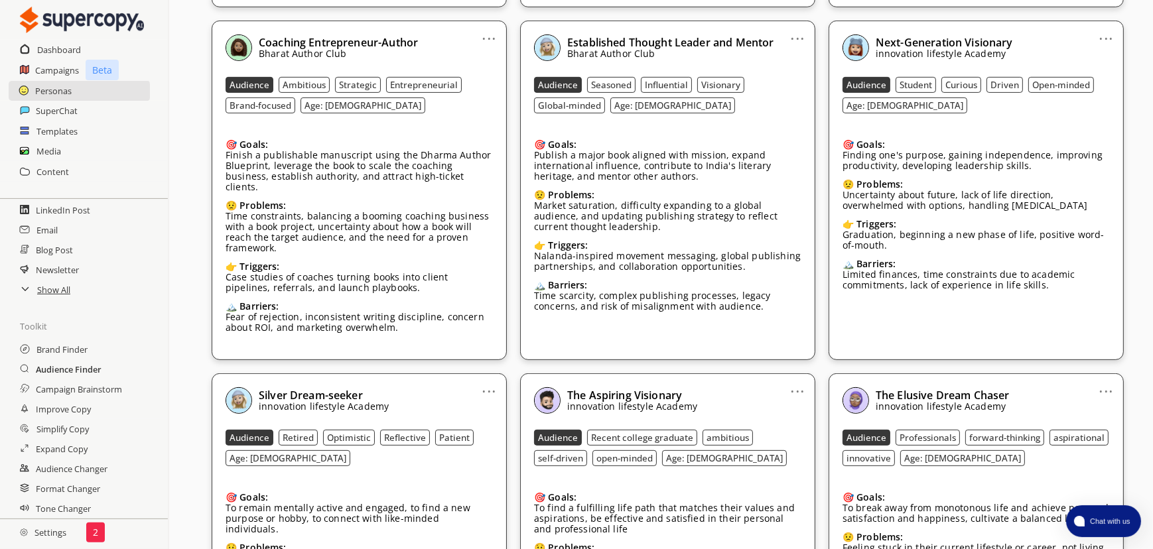
click at [82, 369] on h2 "Audience Finder" at bounding box center [69, 370] width 66 height 20
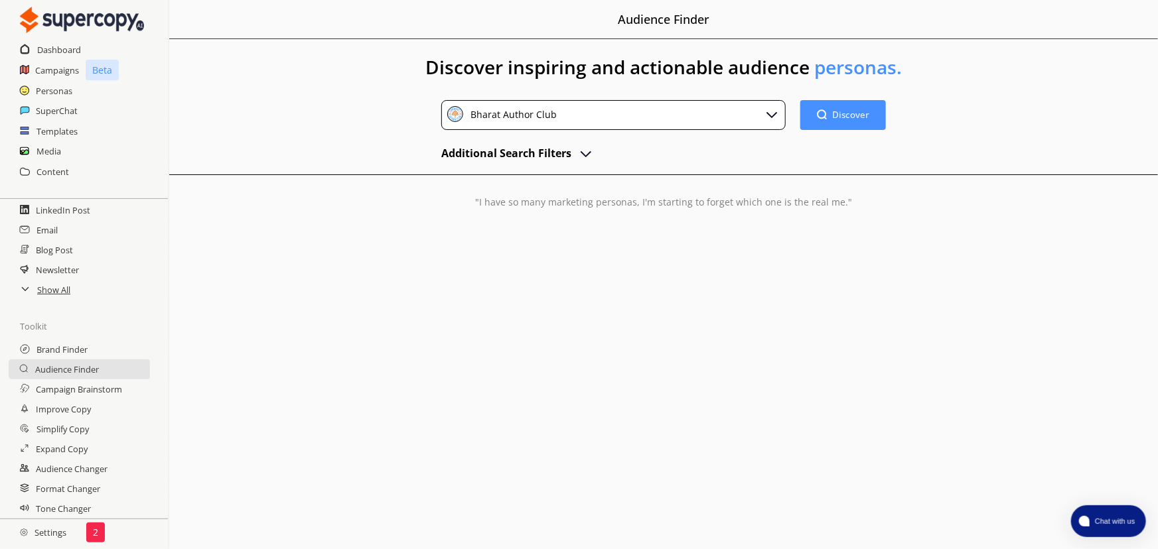
click at [571, 159] on h2 "Additional Search Filters" at bounding box center [506, 153] width 130 height 20
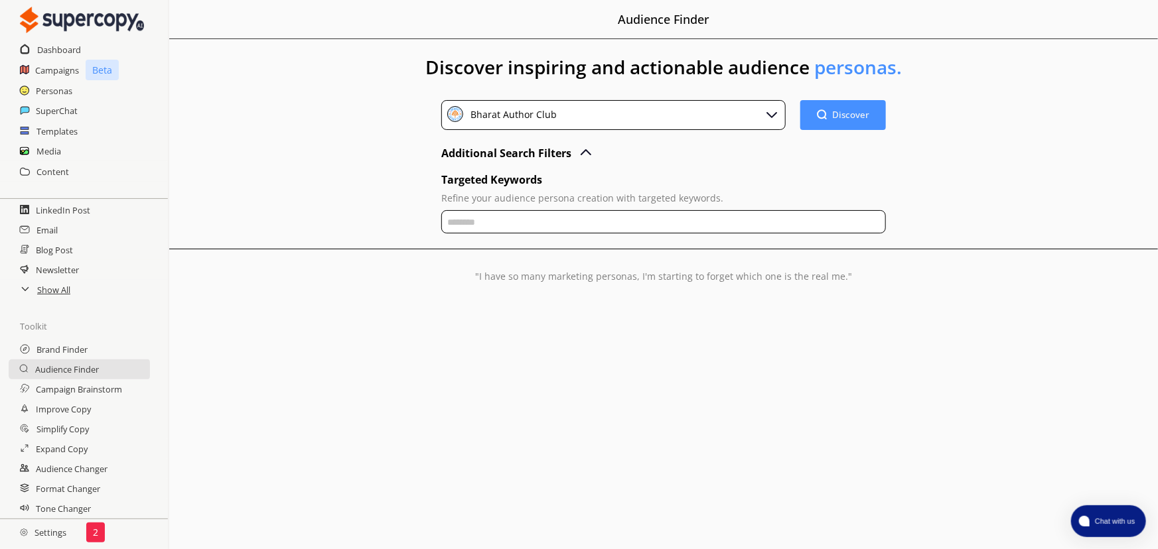
click at [565, 224] on input "text" at bounding box center [663, 221] width 445 height 23
click at [210, 254] on div ""I have so many marketing personas, I'm starting to forget which one is the rea…" at bounding box center [663, 265] width 989 height 33
click at [102, 391] on h2 "Campaign Brainstorm" at bounding box center [80, 390] width 89 height 20
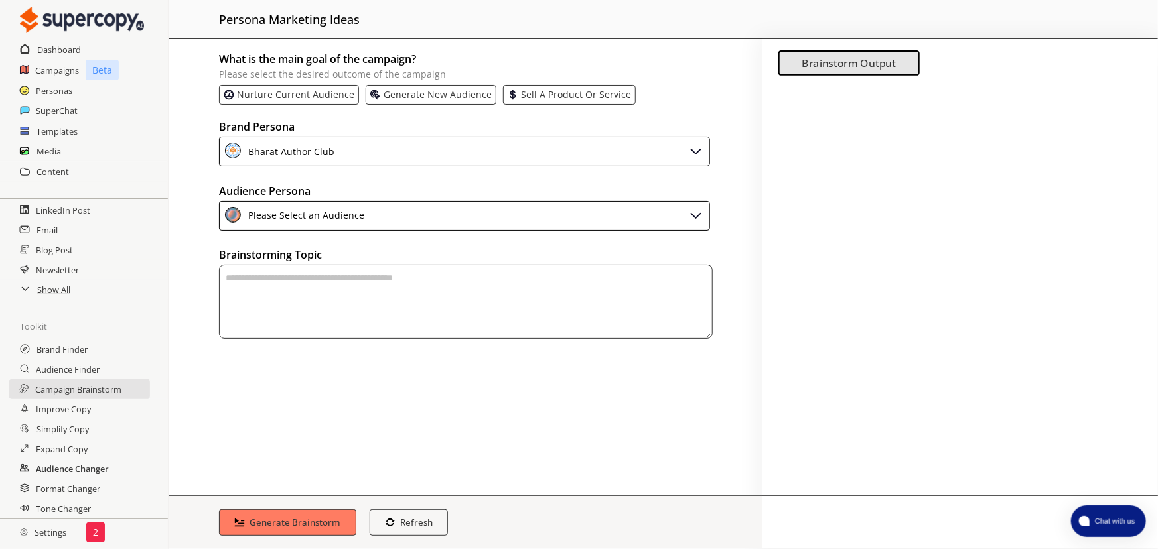
click at [98, 468] on h2 "Audience Changer" at bounding box center [72, 469] width 73 height 20
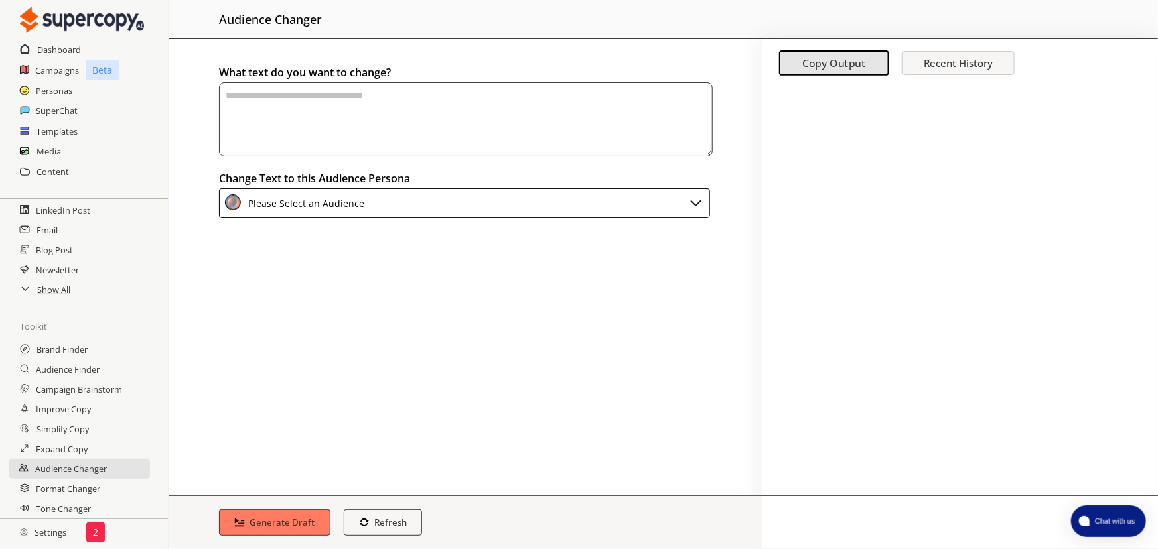
click at [408, 203] on div "Please Select an Audience" at bounding box center [464, 203] width 491 height 30
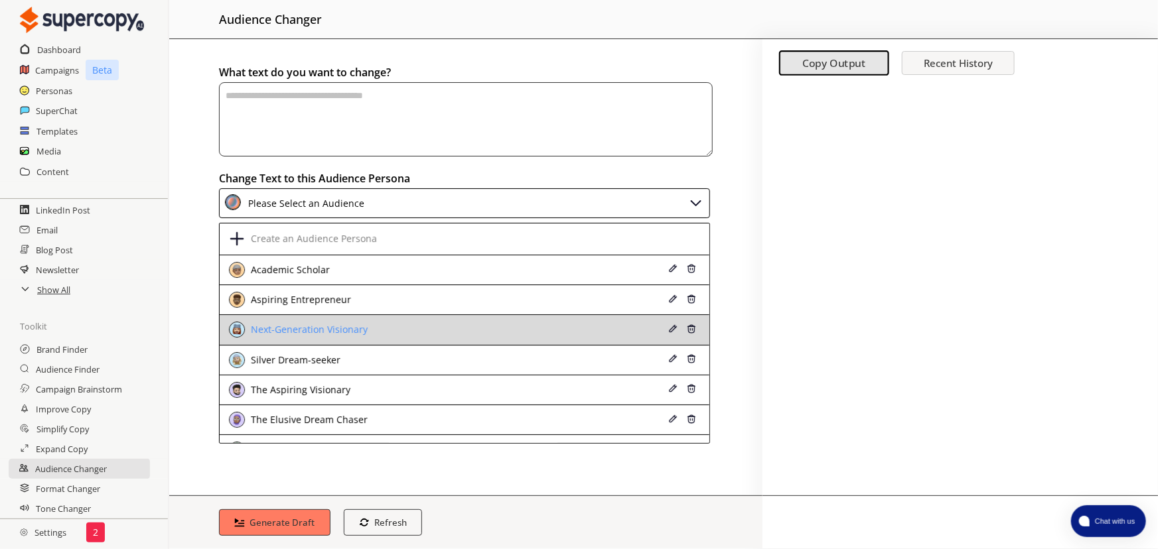
scroll to position [52, 0]
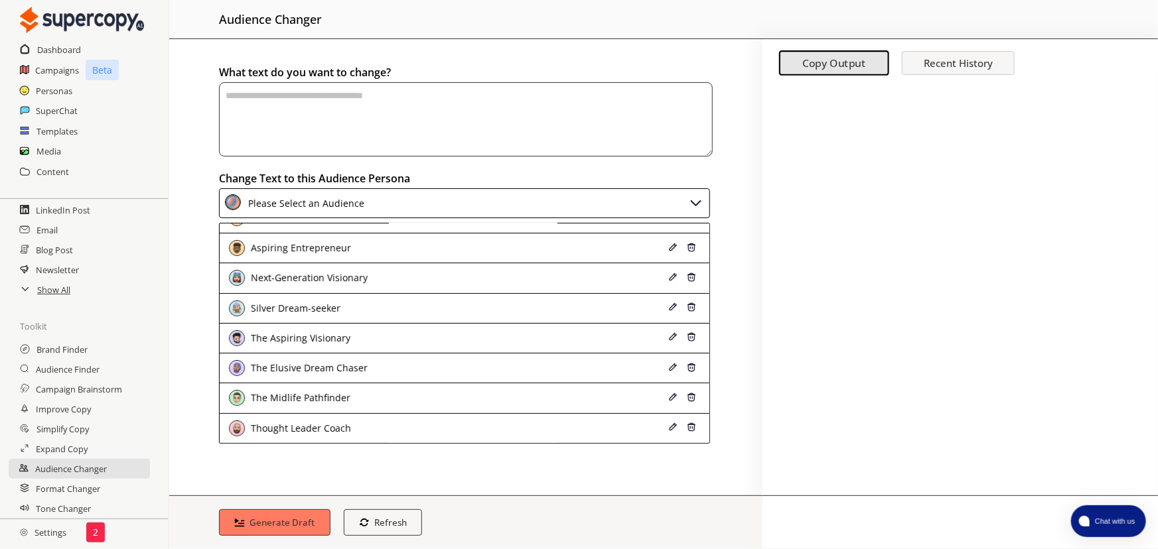
click at [184, 113] on div "What text do you want to change? Change Text to this Audience Persona Please Se…" at bounding box center [465, 267] width 593 height 456
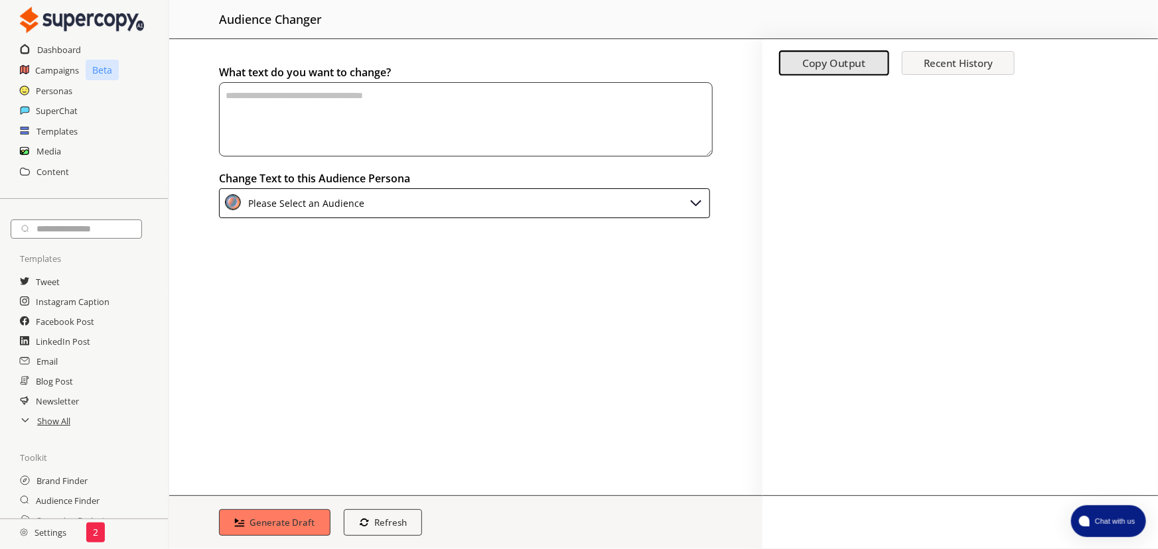
click at [343, 208] on div "Please Select an Audience" at bounding box center [304, 203] width 121 height 18
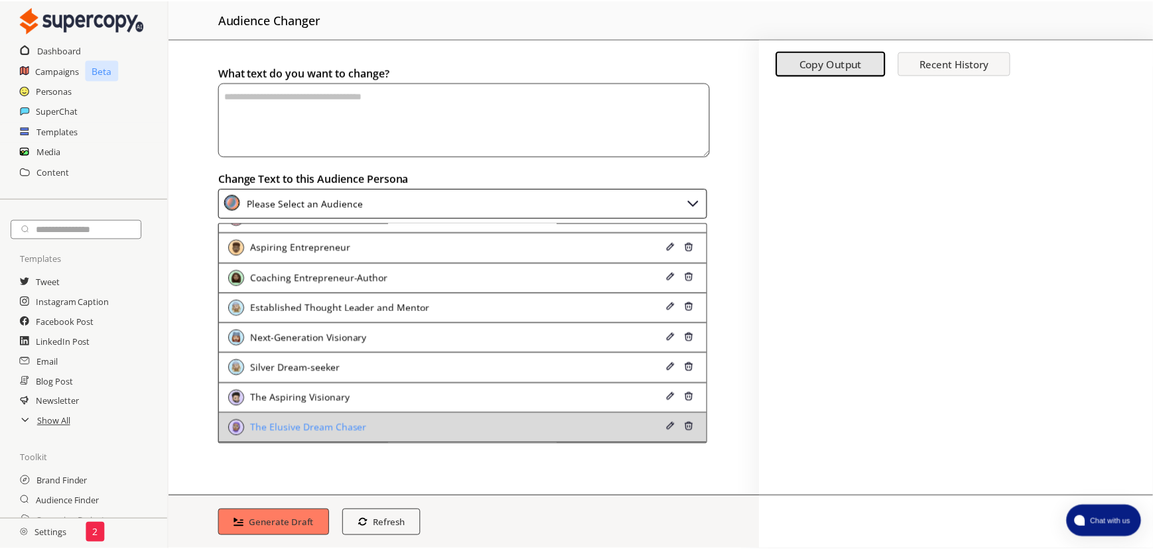
scroll to position [22, 0]
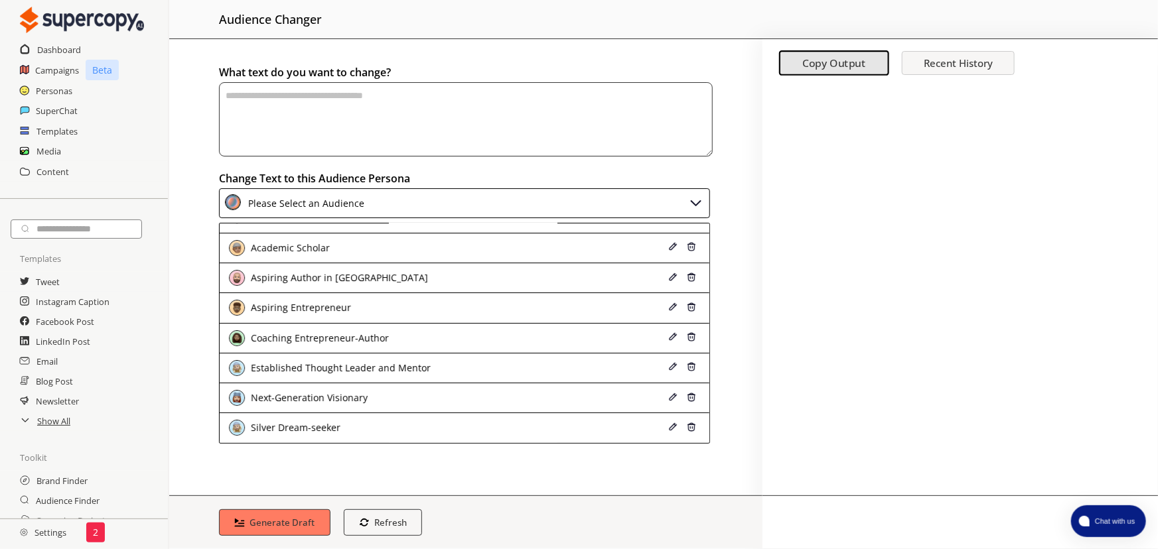
click at [371, 339] on div "Coaching Entrepreneur-Author" at bounding box center [317, 338] width 141 height 11
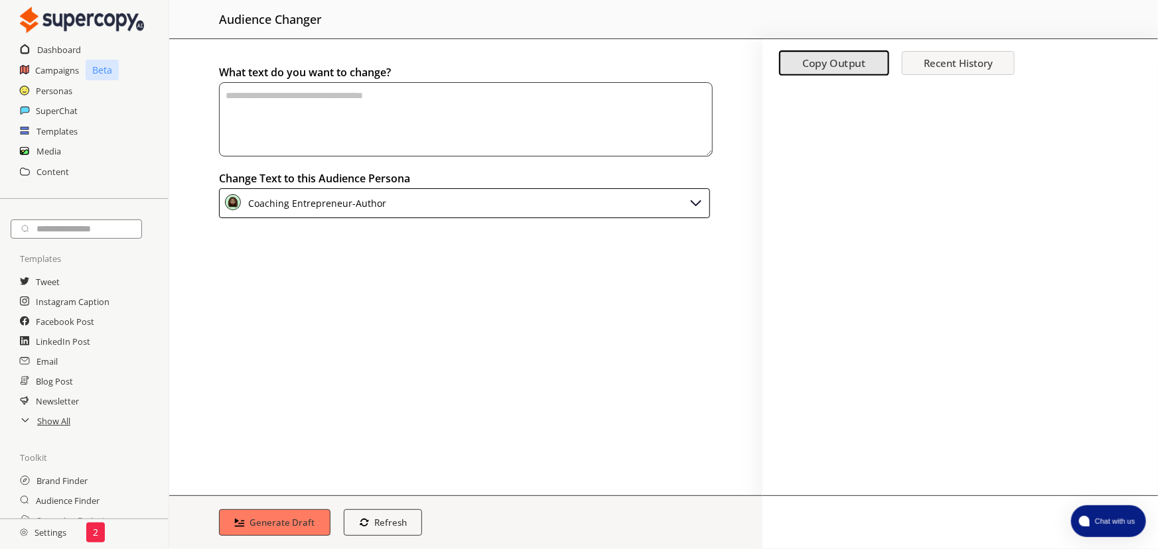
click at [441, 125] on textarea "textarea-textarea" at bounding box center [466, 119] width 494 height 74
click at [60, 74] on h2 "Campaigns" at bounding box center [57, 70] width 44 height 20
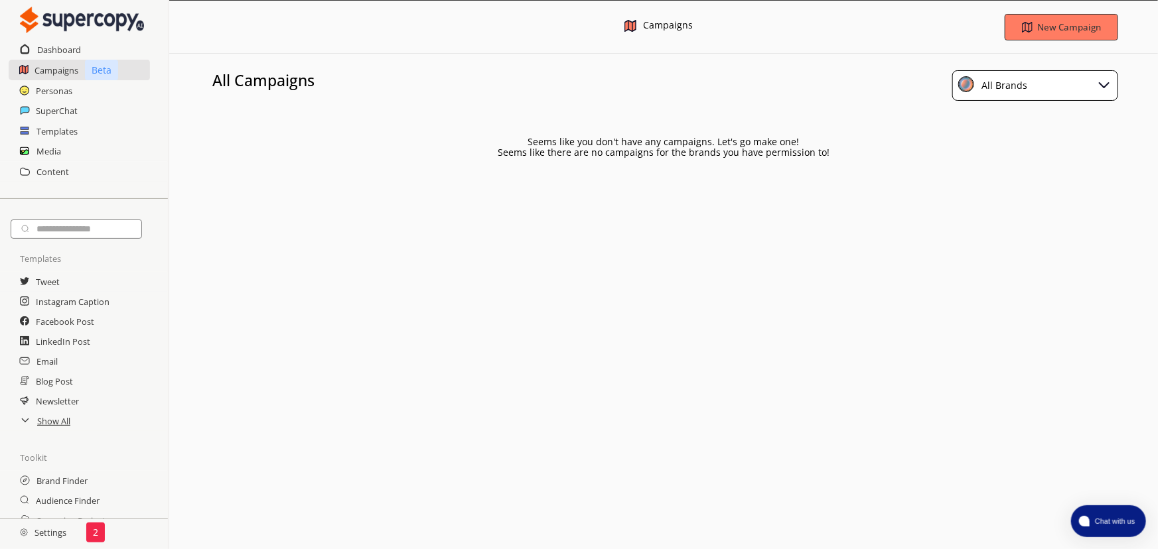
click at [1009, 82] on div "All Brands" at bounding box center [1002, 85] width 50 height 19
click at [1009, 145] on div "Bharat Author Club" at bounding box center [1026, 146] width 90 height 11
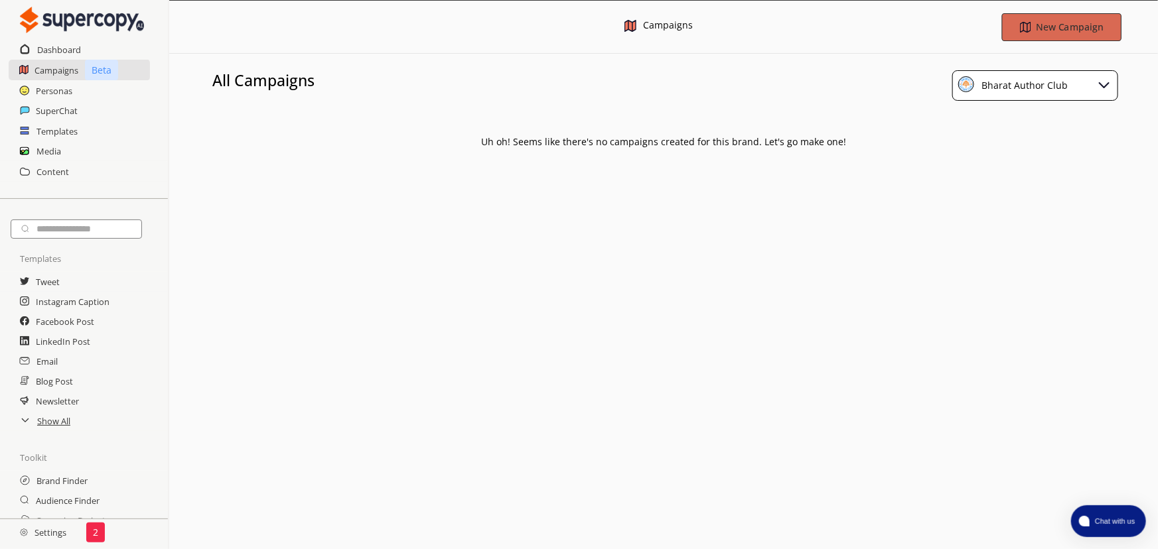
click at [1051, 27] on b "New Campaign" at bounding box center [1069, 27] width 67 height 13
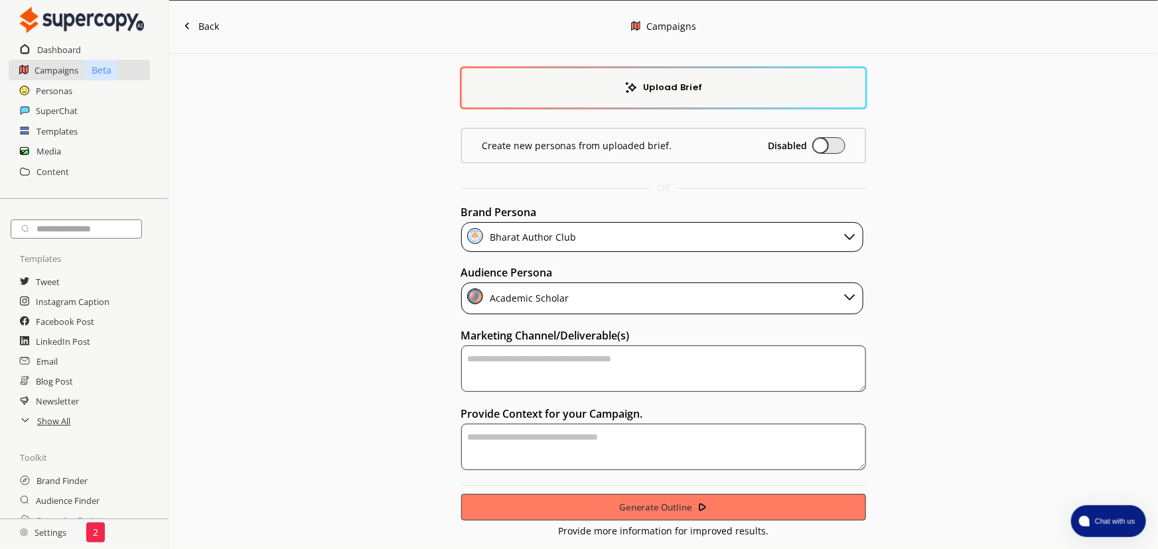
click at [571, 301] on div "Academic Scholar" at bounding box center [662, 299] width 403 height 32
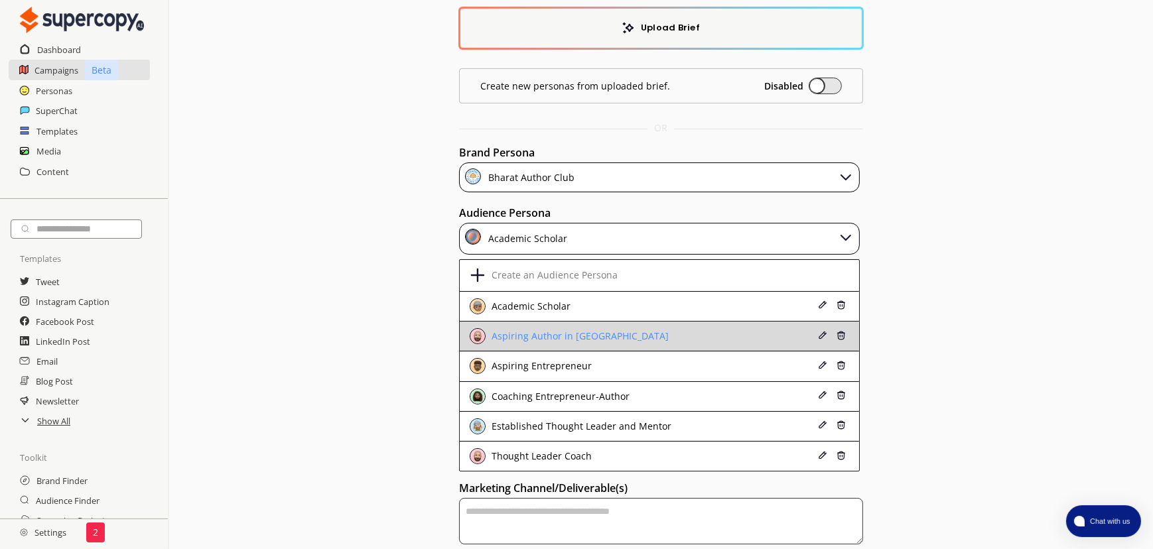
scroll to position [60, 0]
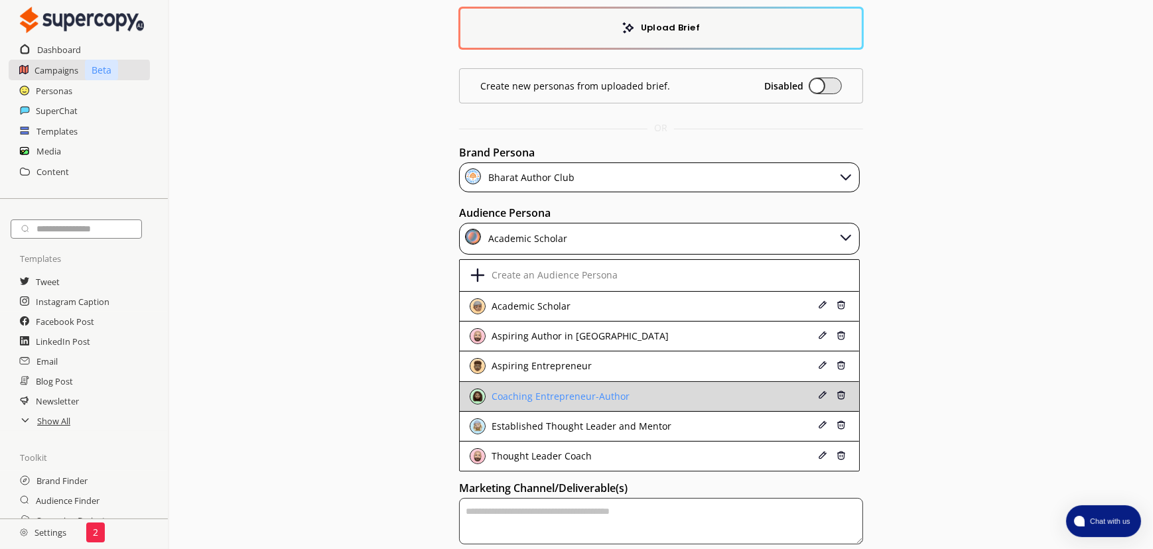
click at [579, 393] on div "Coaching Entrepreneur-Author" at bounding box center [558, 396] width 141 height 11
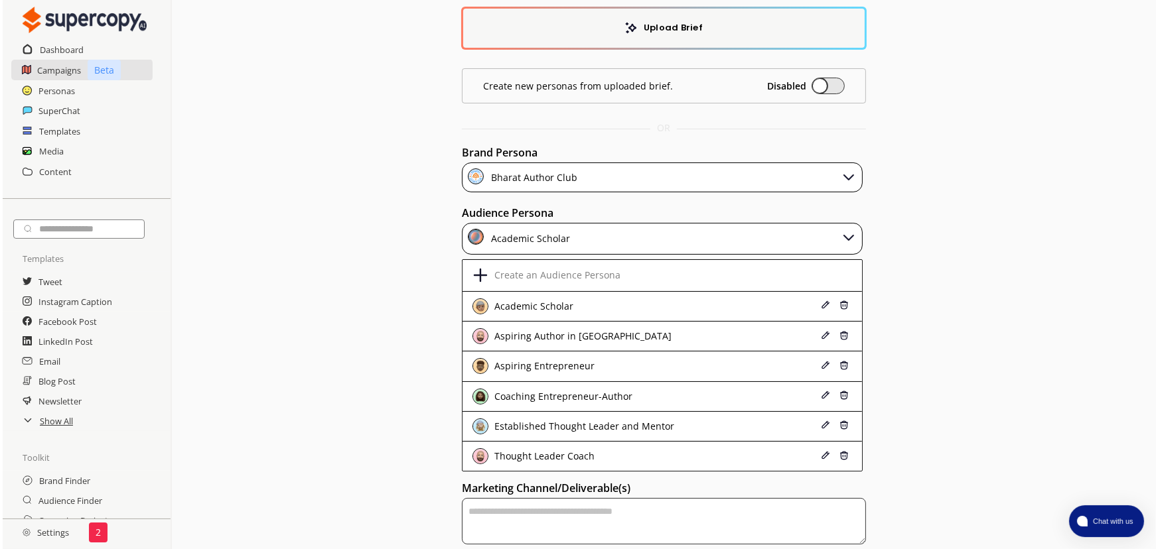
scroll to position [0, 0]
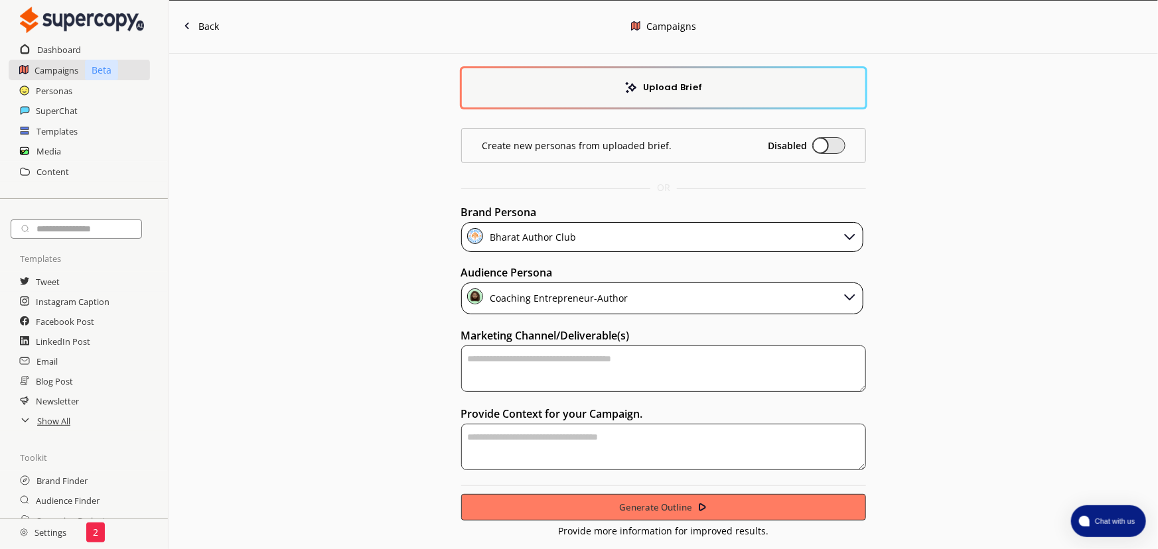
click at [598, 365] on textarea "textarea-textarea" at bounding box center [663, 369] width 405 height 46
type textarea "**********"
click at [581, 440] on textarea "textarea-textarea" at bounding box center [663, 447] width 405 height 46
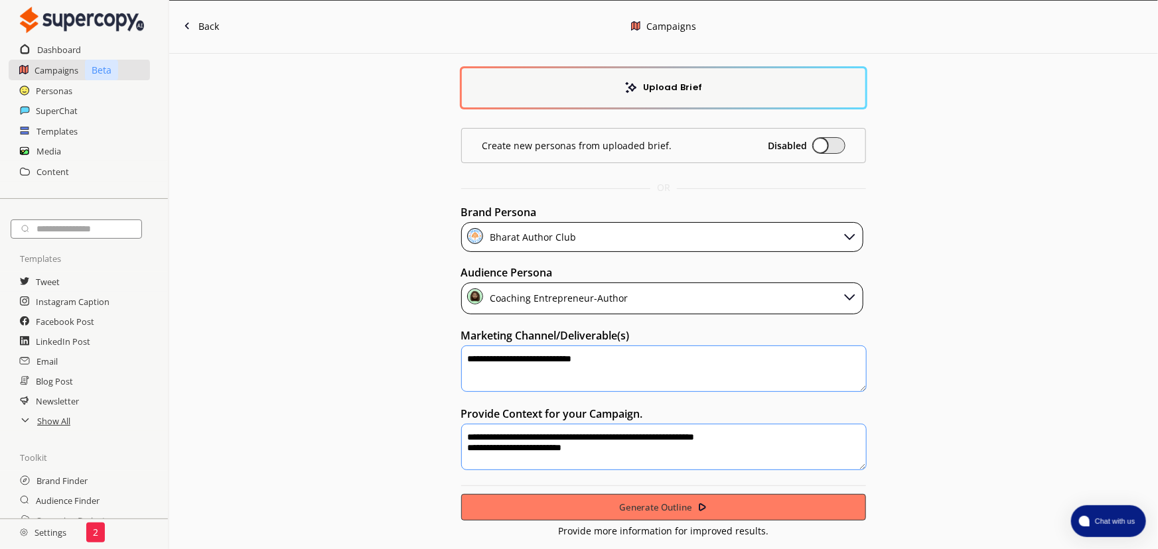
paste textarea "**********"
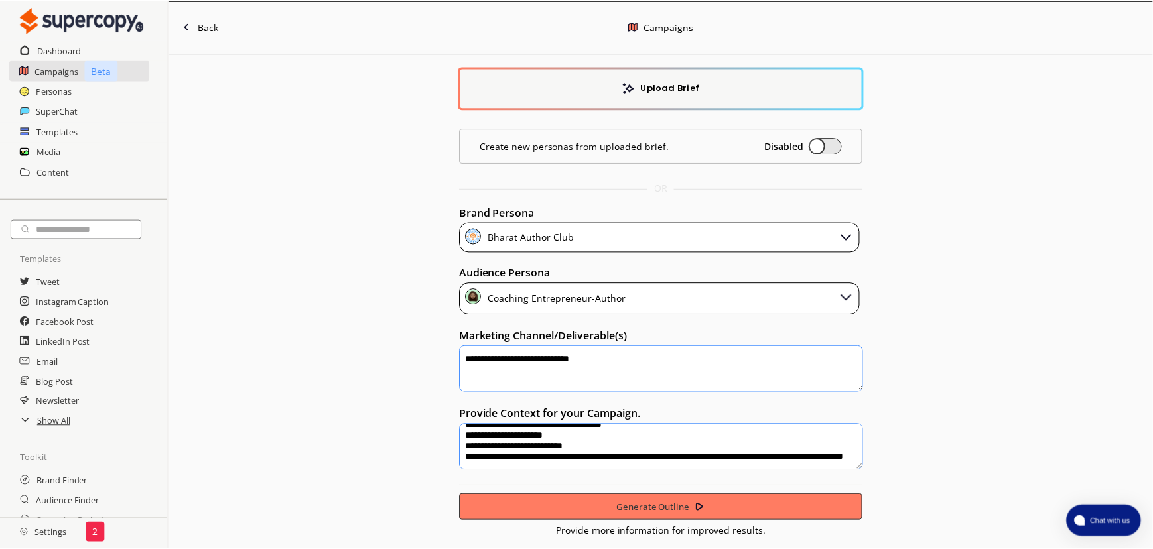
scroll to position [1119, 0]
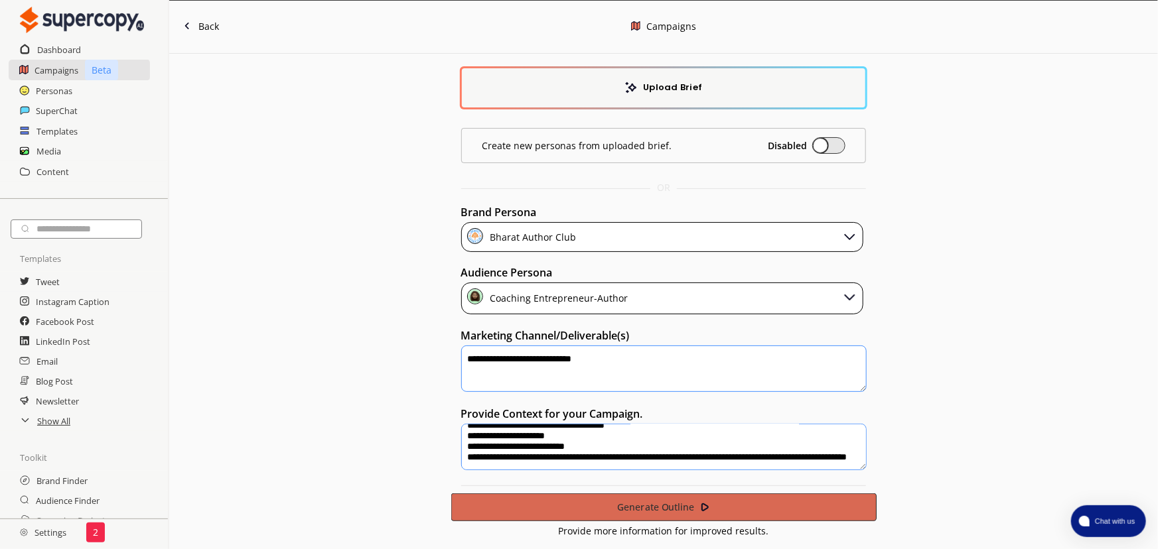
type textarea "**********"
click at [689, 504] on b "Generate Outline" at bounding box center [655, 507] width 78 height 13
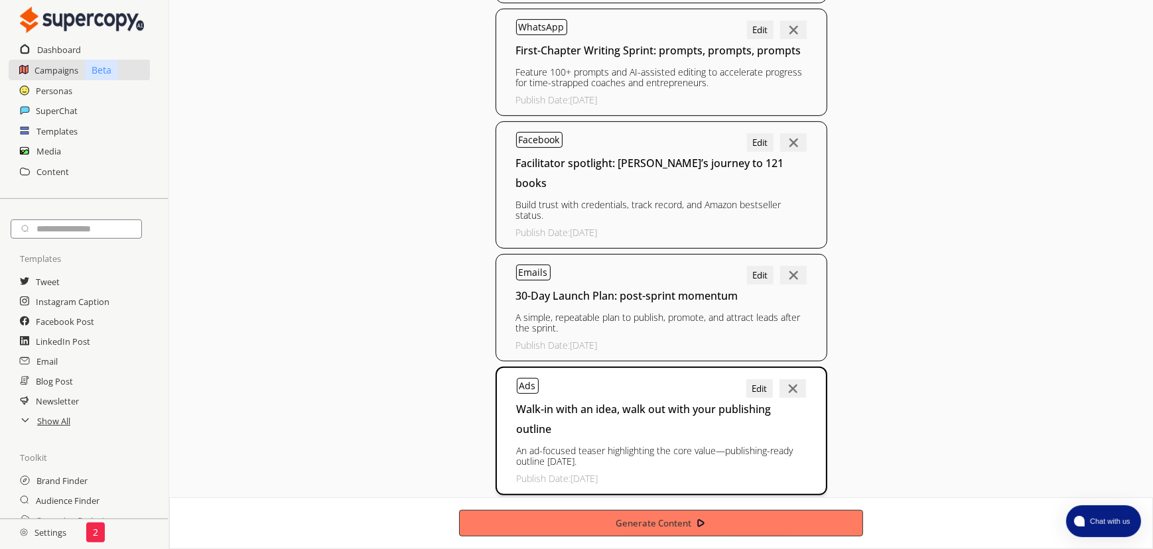
scroll to position [687, 0]
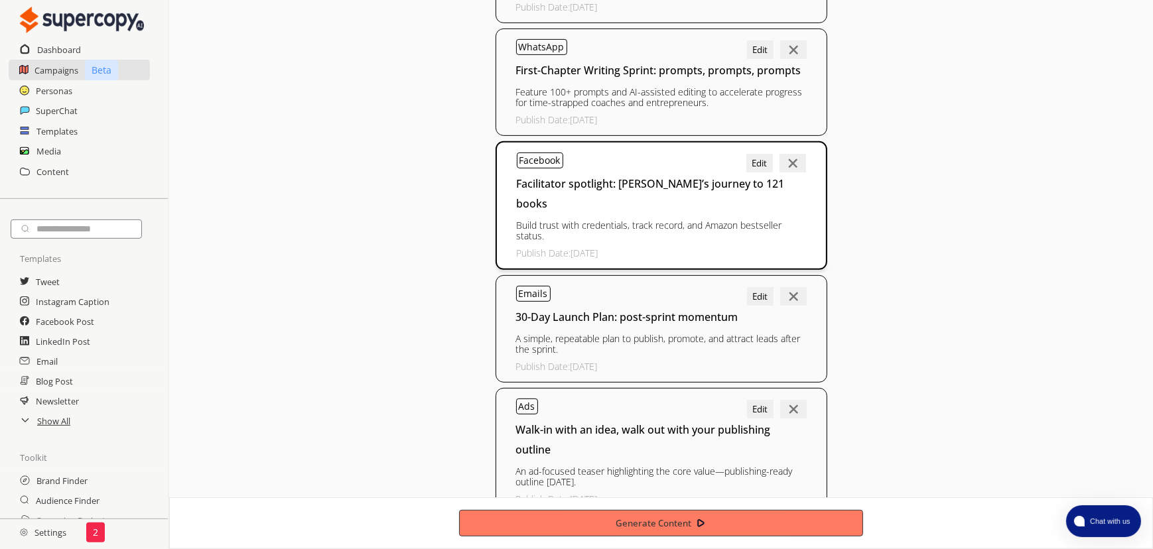
click at [696, 202] on div "Facebook Edit Facilitator spotlight: [PERSON_NAME]’s journey to 121 books Build…" at bounding box center [662, 205] width 332 height 129
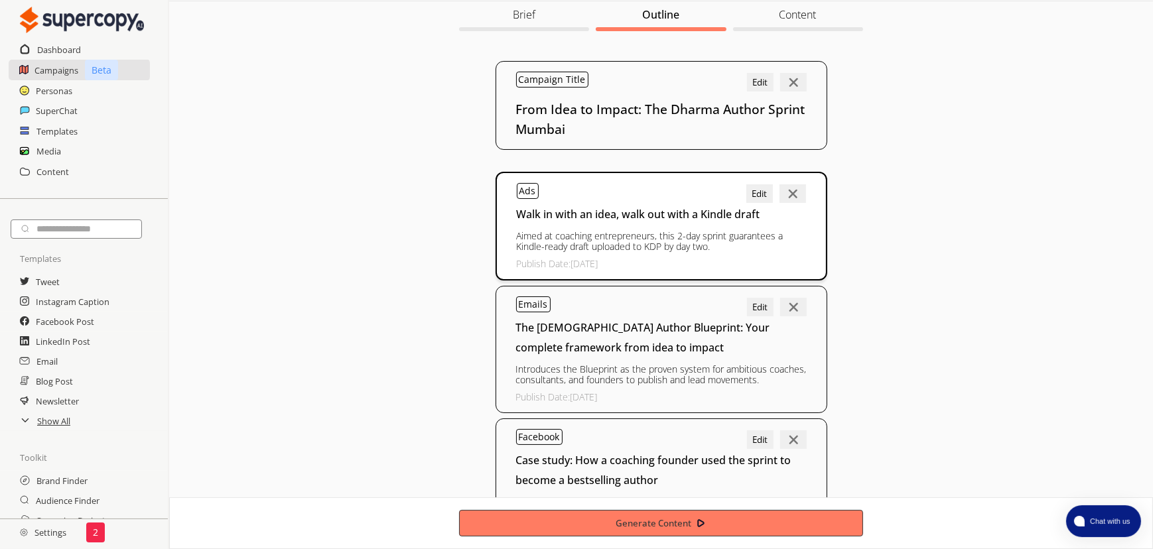
scroll to position [23, 0]
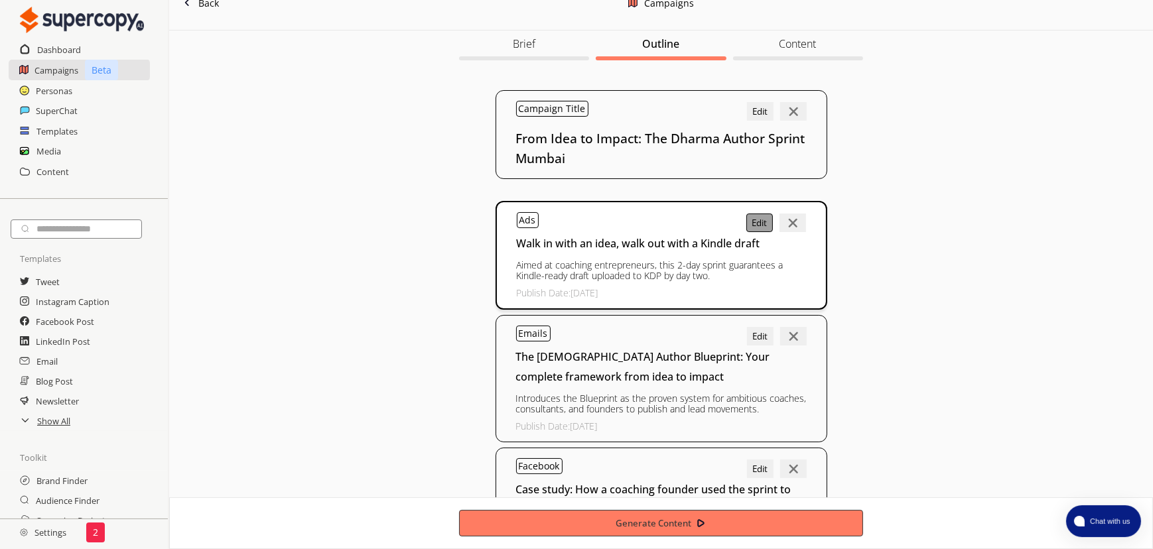
click at [756, 223] on button "Edit" at bounding box center [759, 223] width 27 height 19
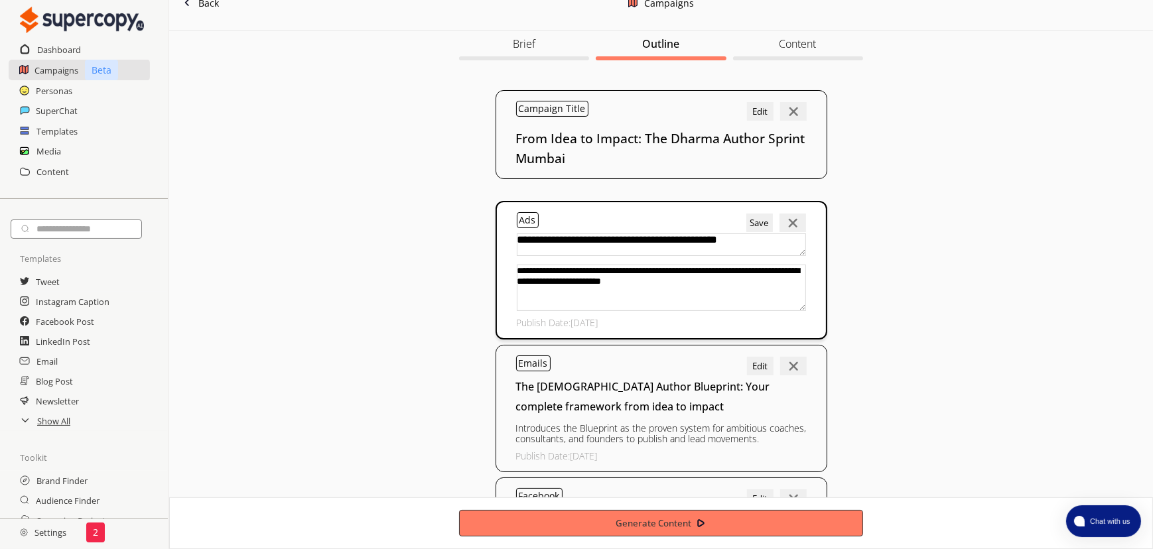
click at [666, 289] on textarea "**********" at bounding box center [661, 288] width 289 height 46
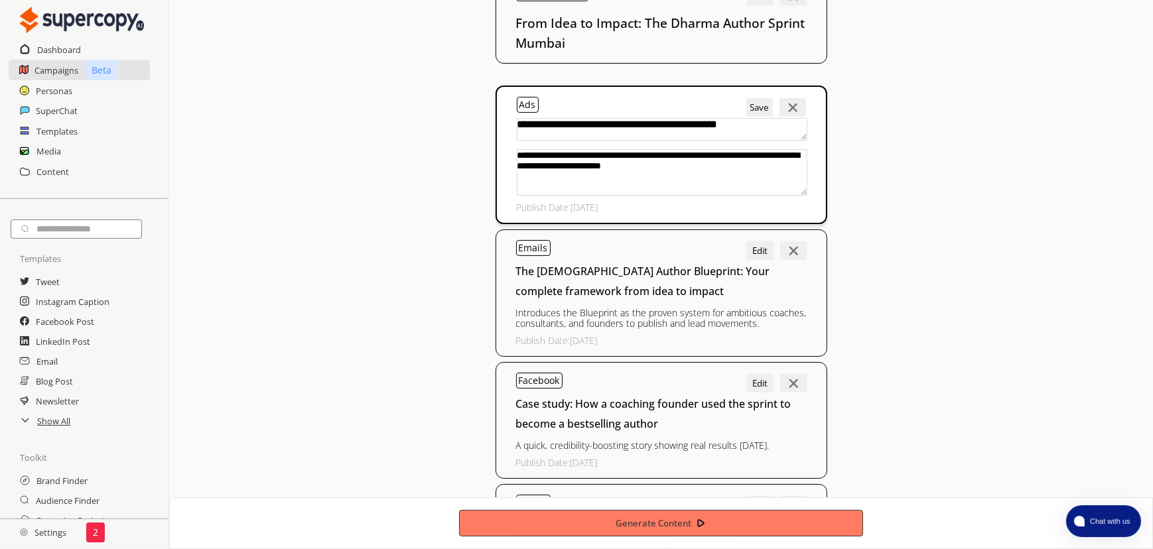
scroll to position [0, 0]
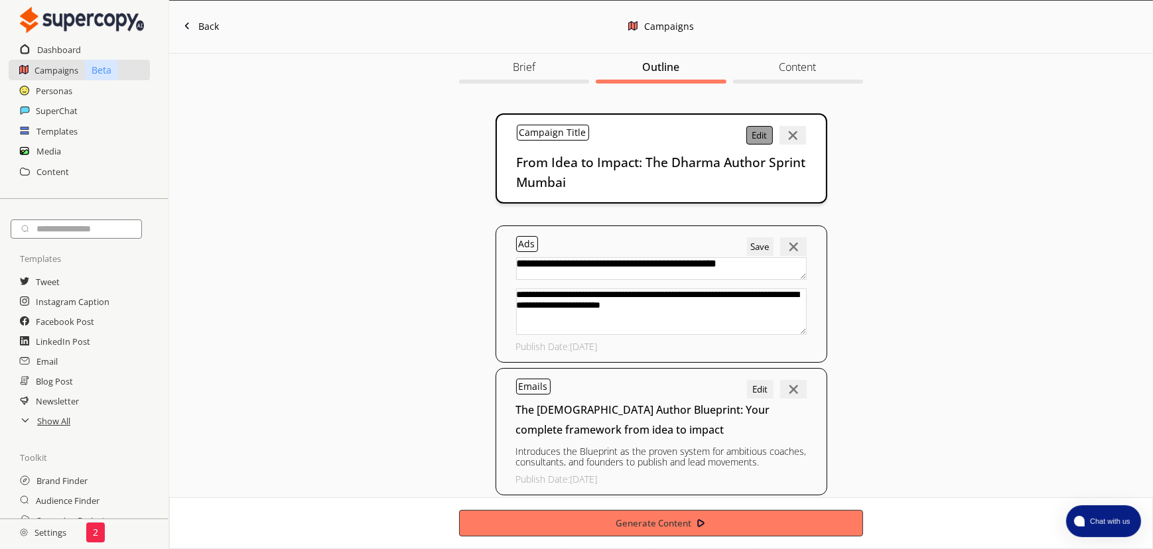
click at [760, 144] on button "Edit" at bounding box center [759, 135] width 27 height 19
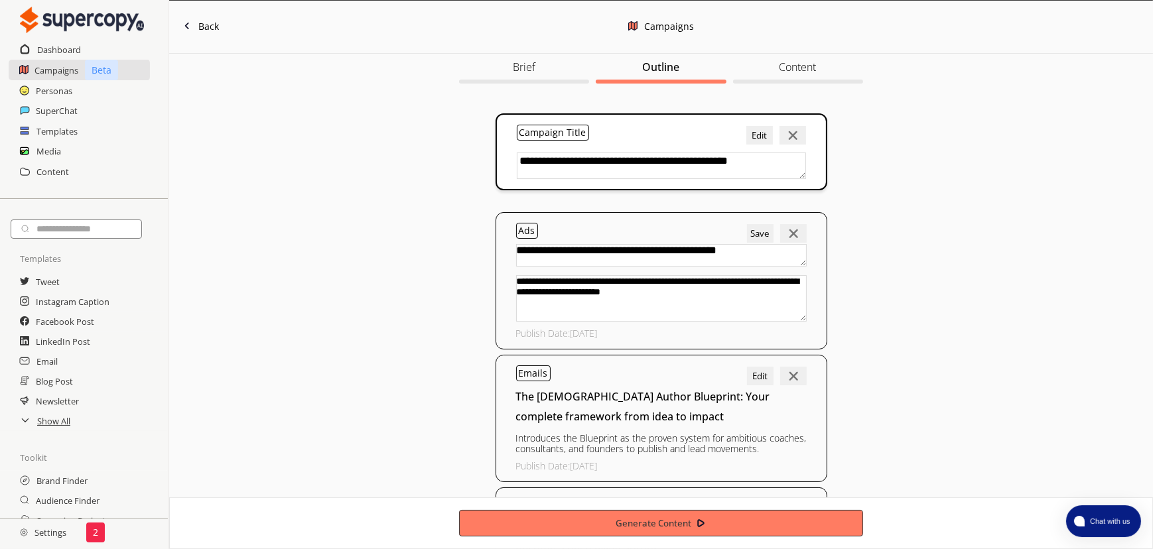
drag, startPoint x: 649, startPoint y: 161, endPoint x: 690, endPoint y: 156, distance: 41.4
click at [691, 156] on textarea "**********" at bounding box center [661, 166] width 289 height 27
type textarea "**********"
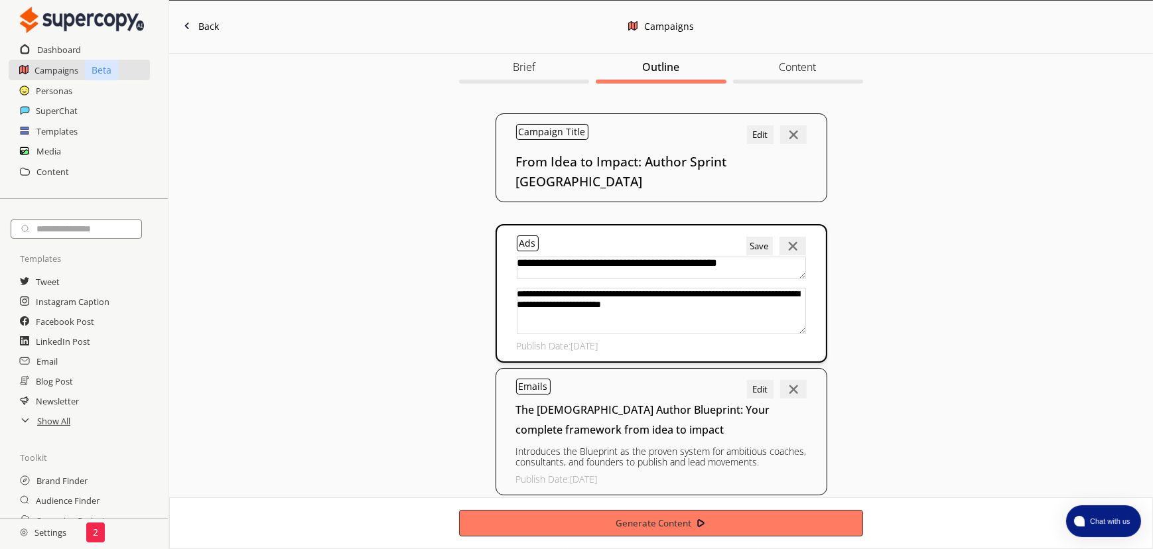
drag, startPoint x: 703, startPoint y: 243, endPoint x: 760, endPoint y: 242, distance: 57.1
click at [765, 257] on textarea "**********" at bounding box center [661, 268] width 289 height 23
type textarea "**********"
drag, startPoint x: 547, startPoint y: 287, endPoint x: 509, endPoint y: 289, distance: 37.9
click at [509, 289] on div "**********" at bounding box center [662, 293] width 332 height 139
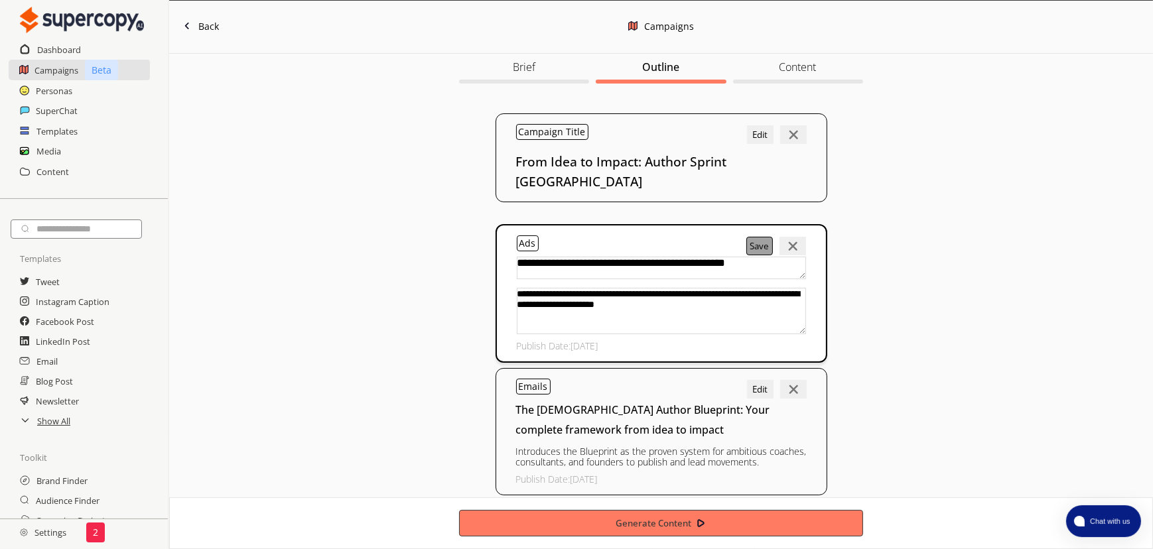
type textarea "**********"
click at [756, 237] on button "Save" at bounding box center [759, 246] width 27 height 19
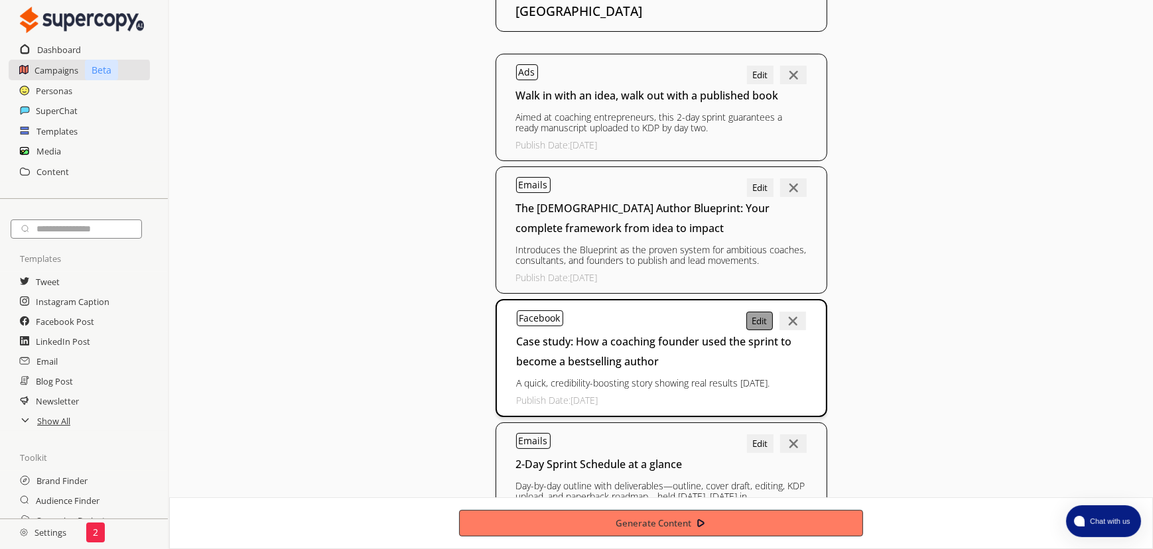
scroll to position [180, 0]
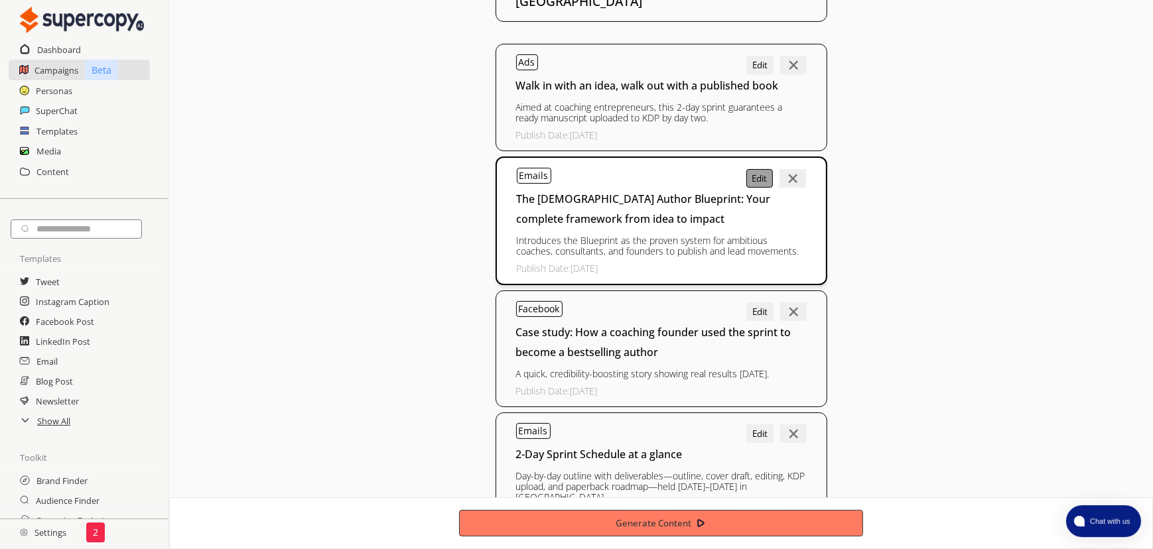
click at [764, 169] on button "Edit" at bounding box center [759, 178] width 27 height 19
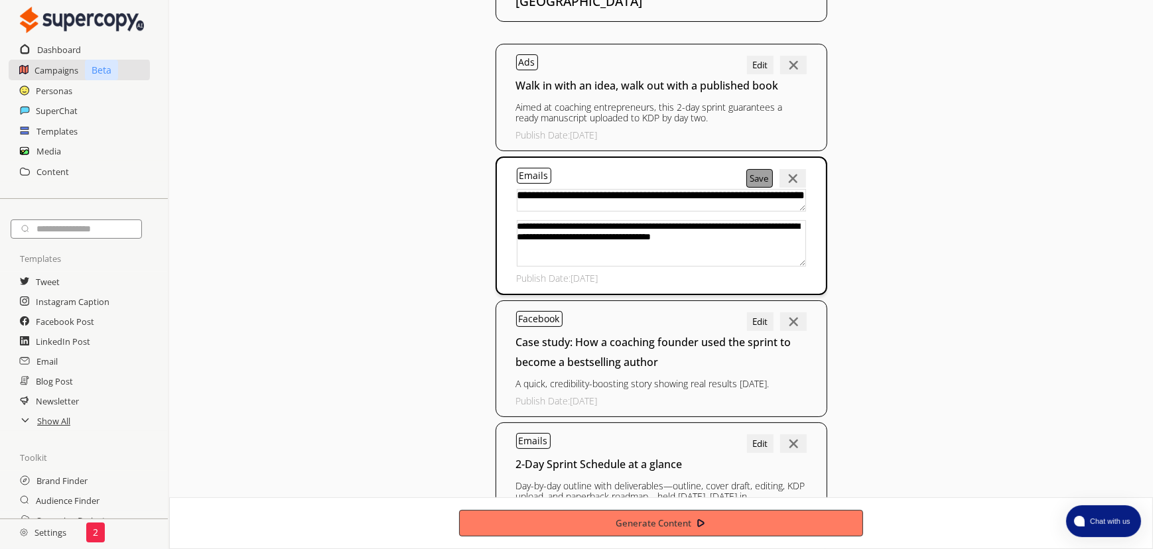
click at [762, 169] on button "Save" at bounding box center [759, 178] width 27 height 19
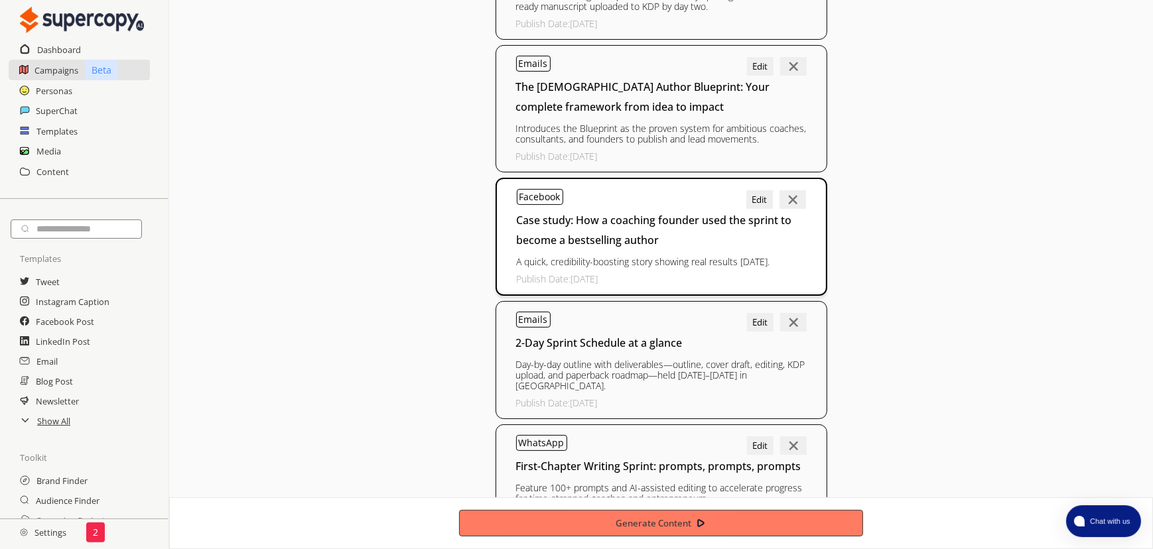
scroll to position [301, 0]
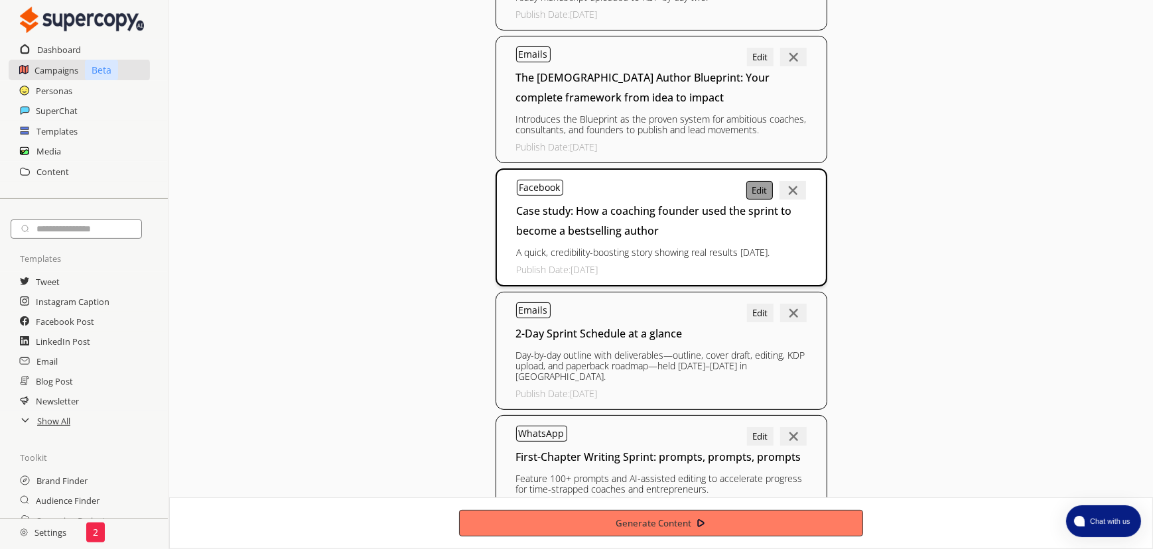
click at [762, 181] on button "Edit" at bounding box center [759, 190] width 27 height 19
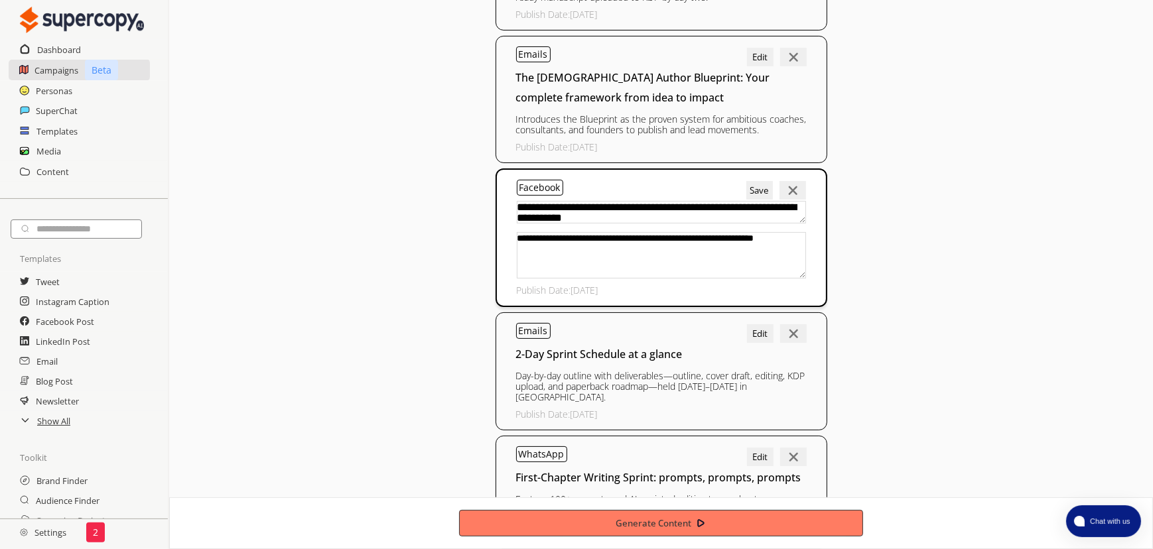
click at [642, 201] on textarea "**********" at bounding box center [661, 212] width 289 height 23
click at [640, 201] on textarea "**********" at bounding box center [661, 212] width 289 height 23
drag, startPoint x: 640, startPoint y: 186, endPoint x: 701, endPoint y: 186, distance: 61.0
click at [701, 201] on textarea "**********" at bounding box center [661, 212] width 289 height 23
type textarea "**********"
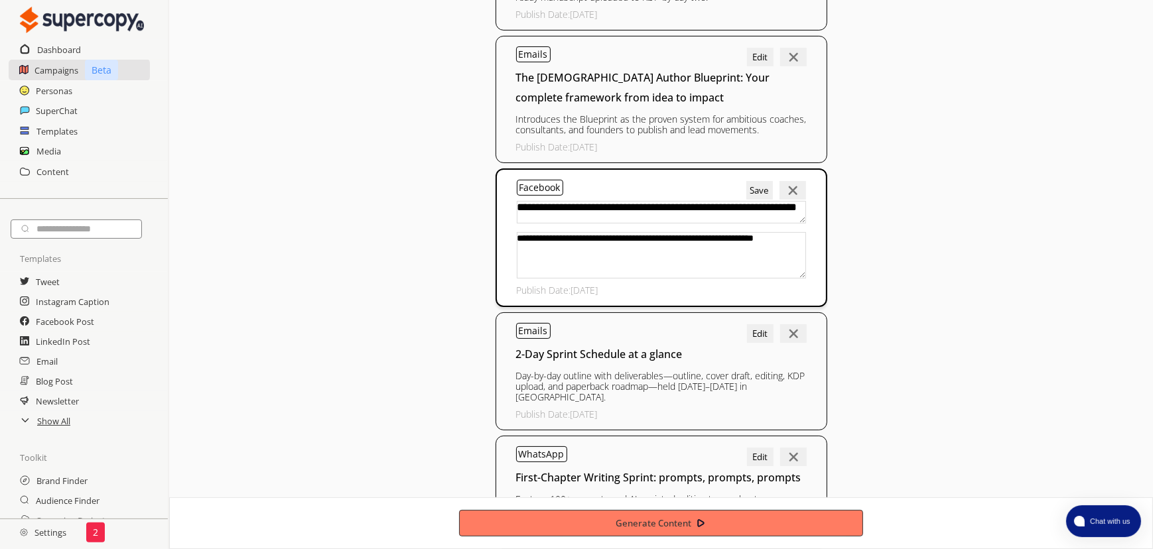
click at [650, 235] on textarea "**********" at bounding box center [661, 255] width 289 height 46
click at [759, 181] on button "Save" at bounding box center [759, 190] width 27 height 19
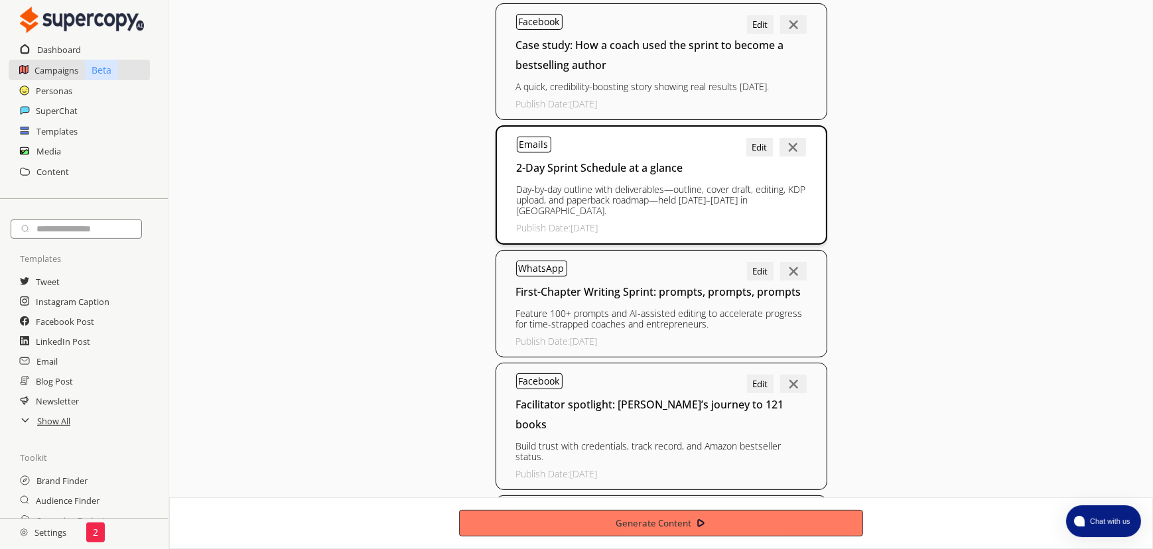
scroll to position [482, 0]
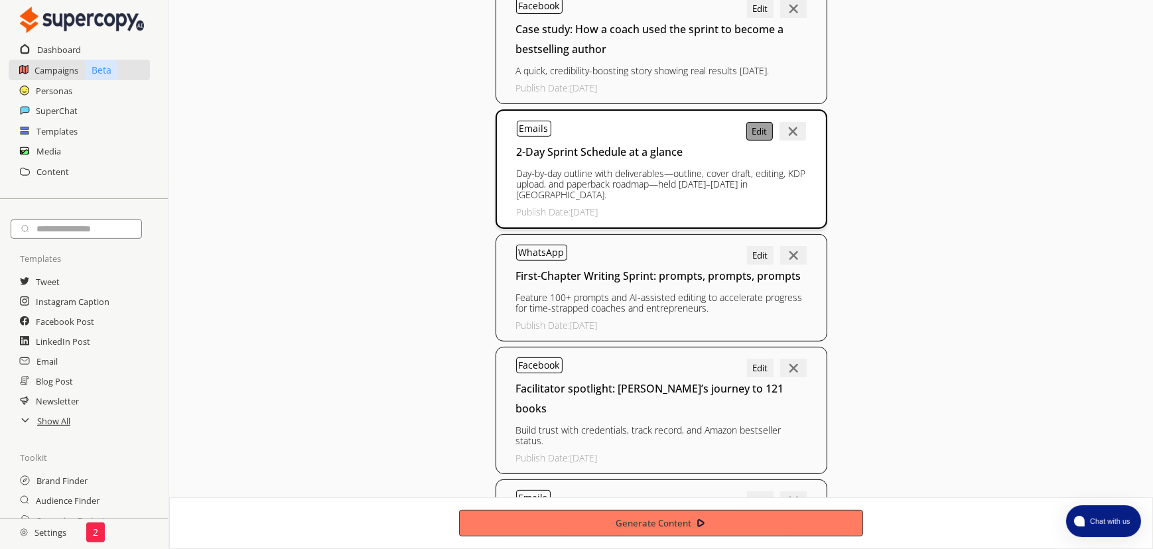
click at [758, 122] on button "Edit" at bounding box center [759, 131] width 27 height 19
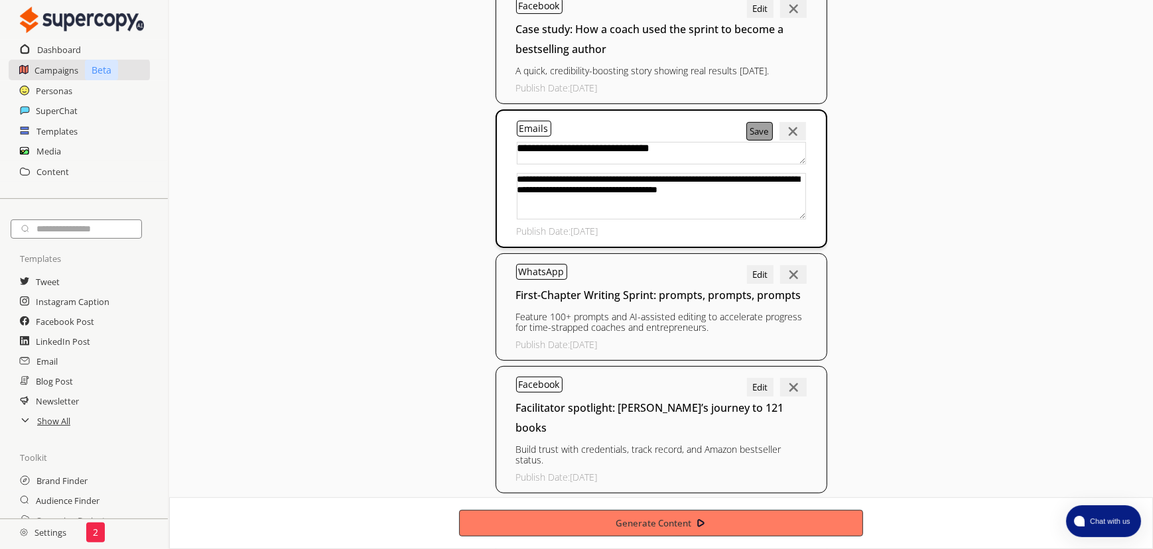
click at [756, 122] on button "Save" at bounding box center [759, 131] width 27 height 19
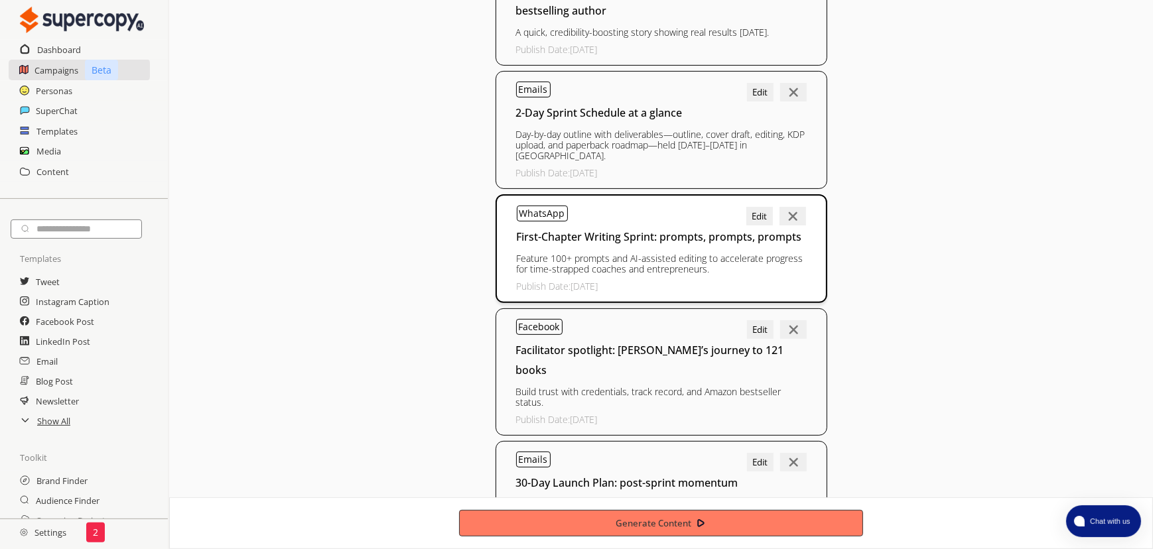
scroll to position [543, 0]
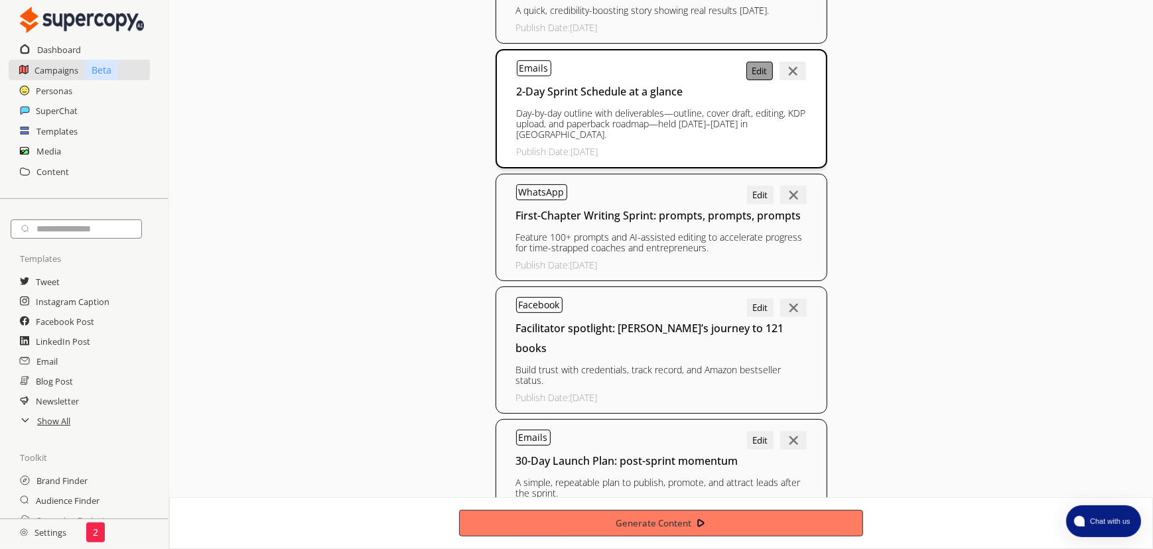
click at [756, 62] on button "Edit" at bounding box center [759, 71] width 27 height 19
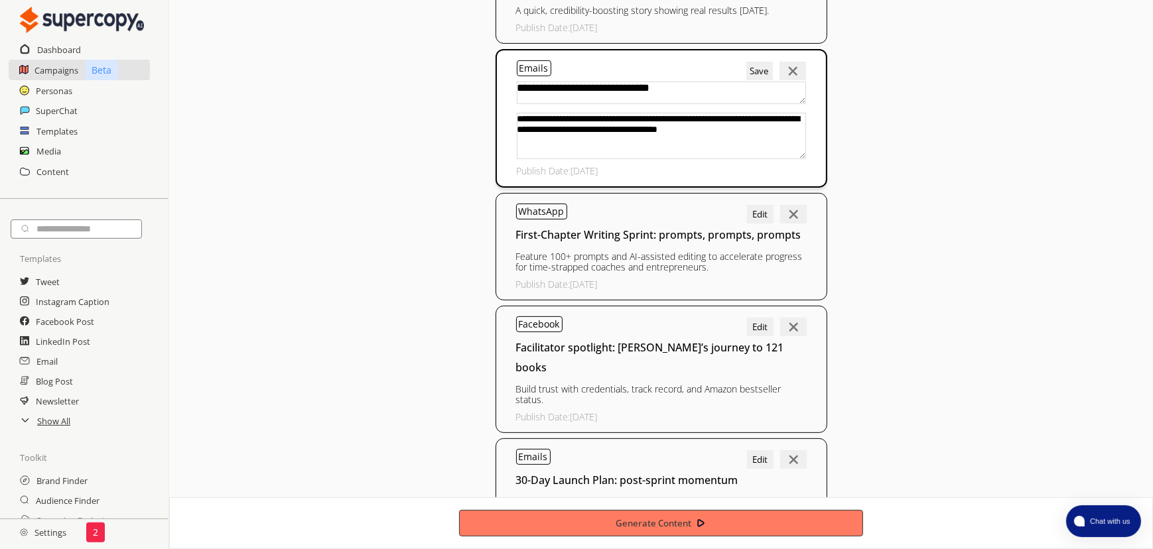
click at [731, 113] on textarea "**********" at bounding box center [661, 136] width 289 height 46
type textarea "**********"
click at [764, 62] on button "Save" at bounding box center [759, 71] width 27 height 19
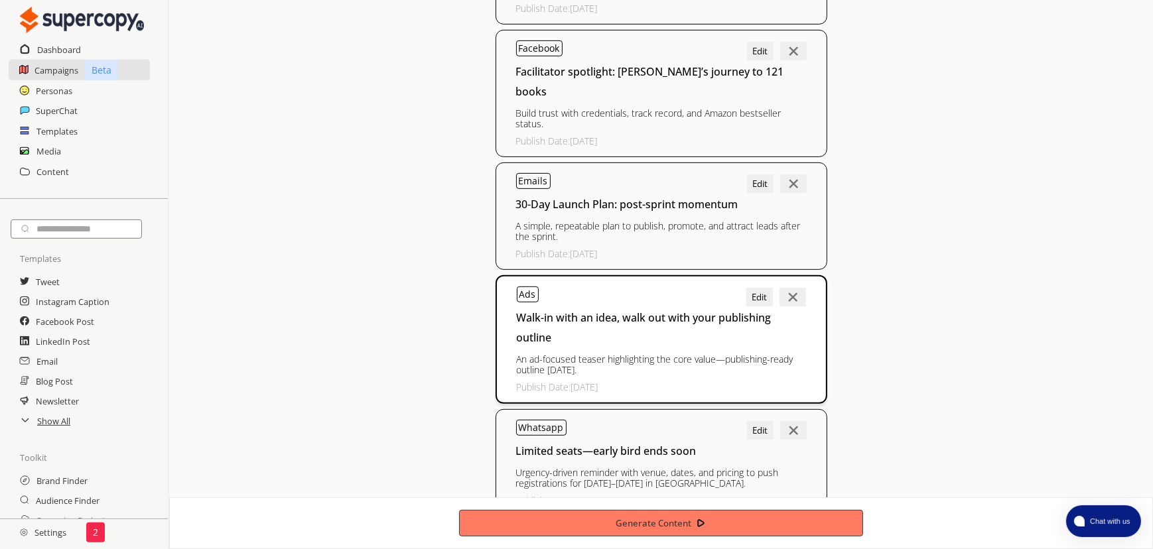
scroll to position [800, 0]
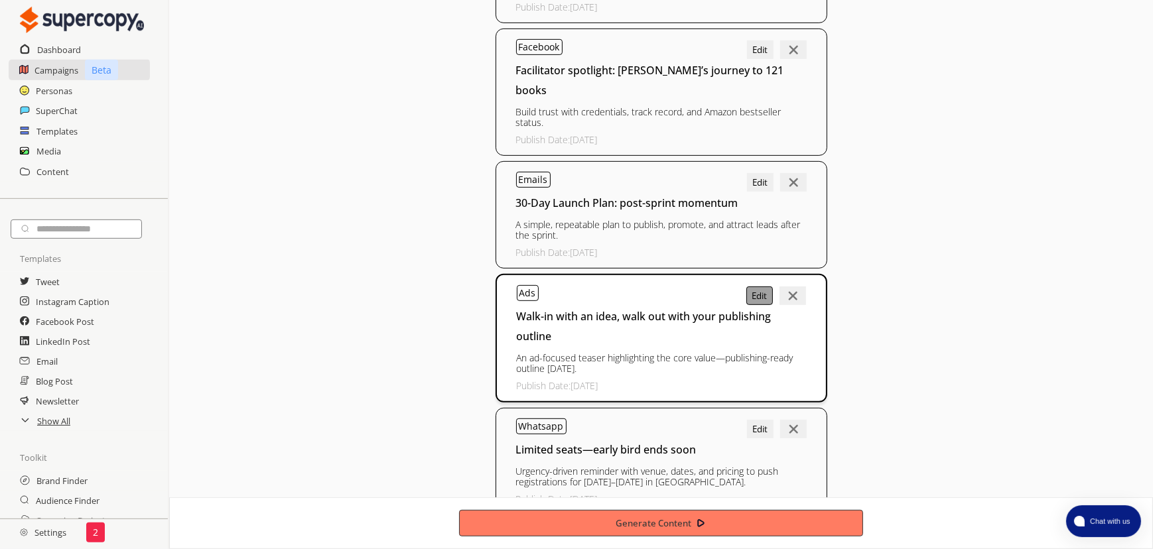
click at [760, 287] on button "Edit" at bounding box center [759, 296] width 27 height 19
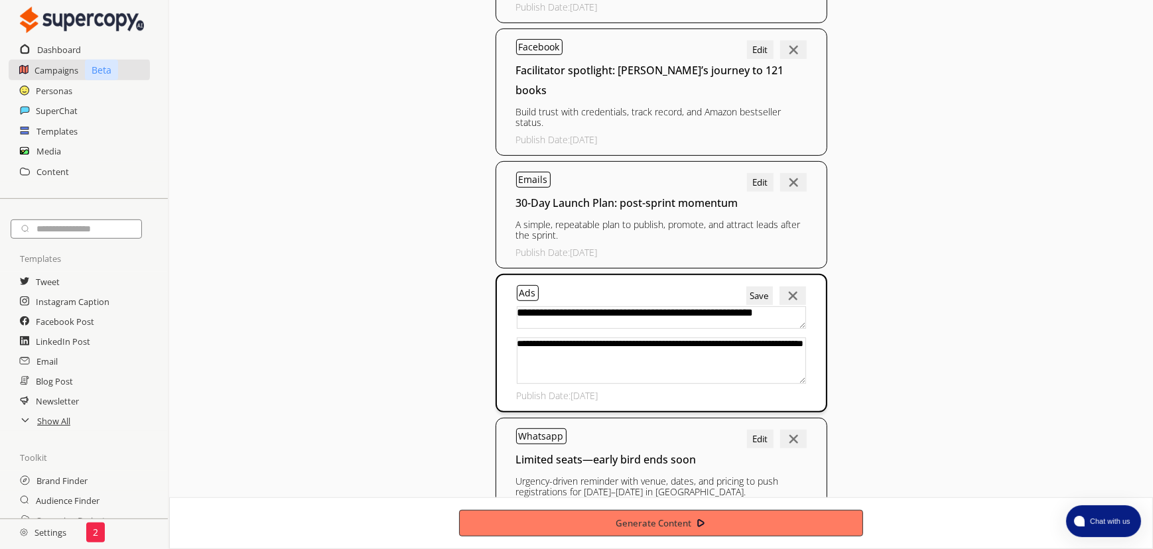
drag, startPoint x: 757, startPoint y: 289, endPoint x: 808, endPoint y: 288, distance: 51.1
click at [809, 288] on div "**********" at bounding box center [662, 343] width 332 height 139
type textarea "**********"
click at [766, 287] on button "Save" at bounding box center [759, 296] width 27 height 19
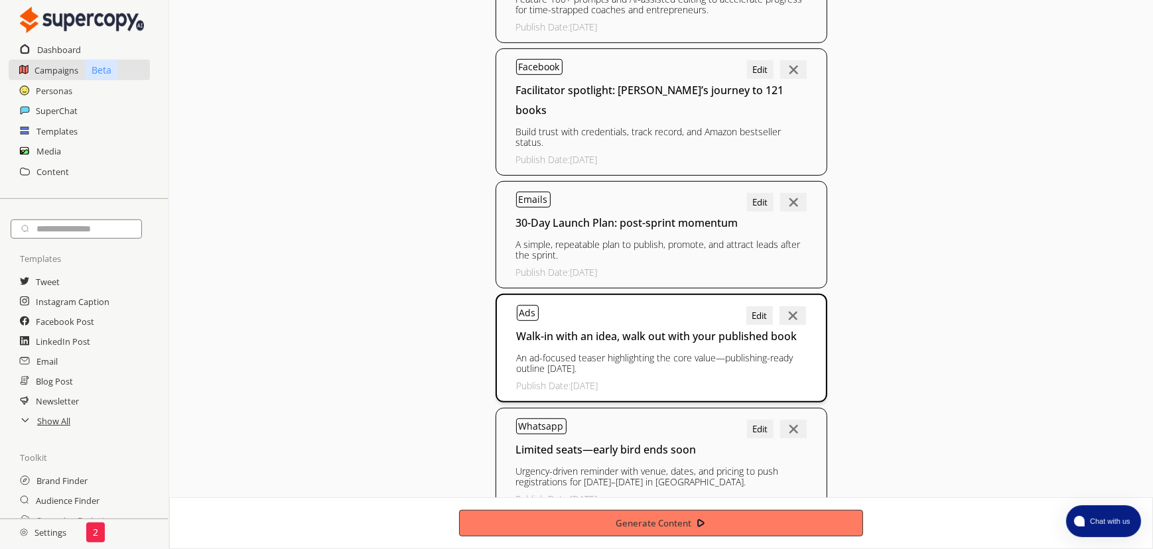
scroll to position [778, 0]
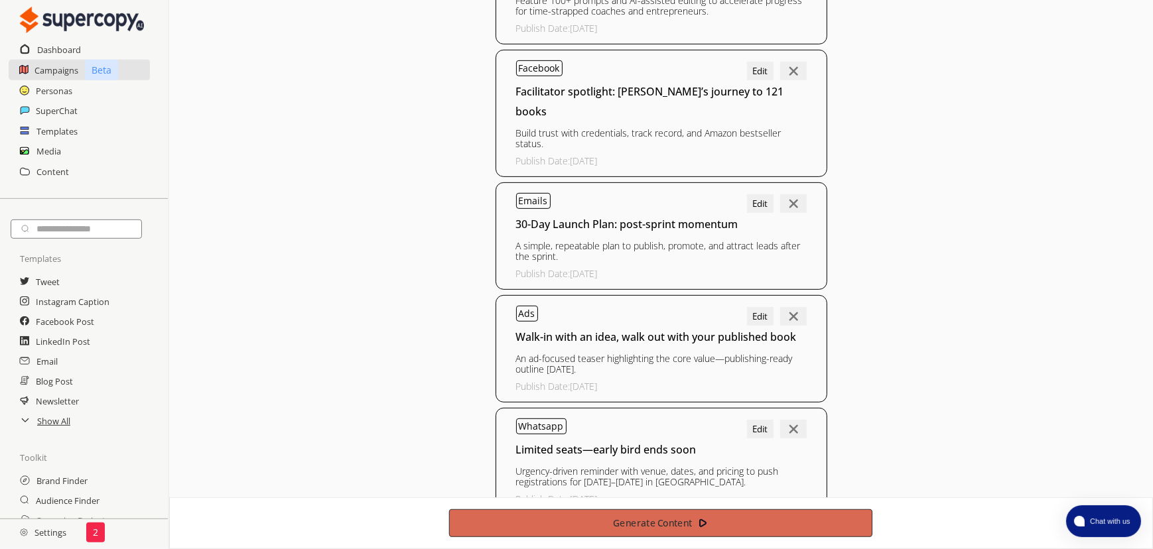
click at [669, 521] on b "Generate Content" at bounding box center [653, 524] width 80 height 13
